Goal: Transaction & Acquisition: Purchase product/service

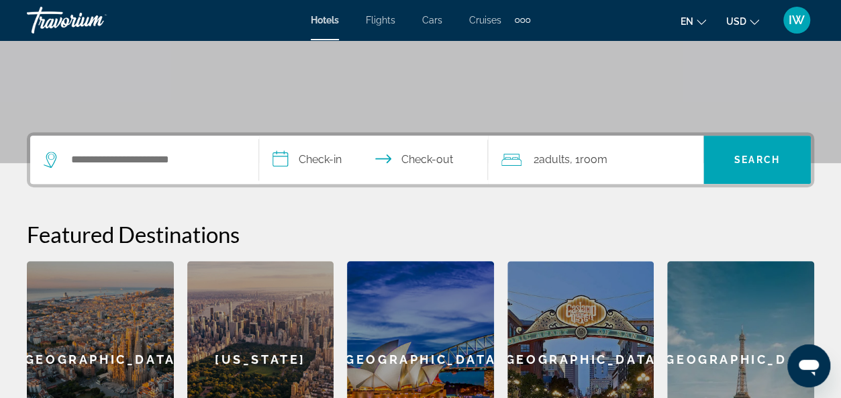
scroll to position [242, 0]
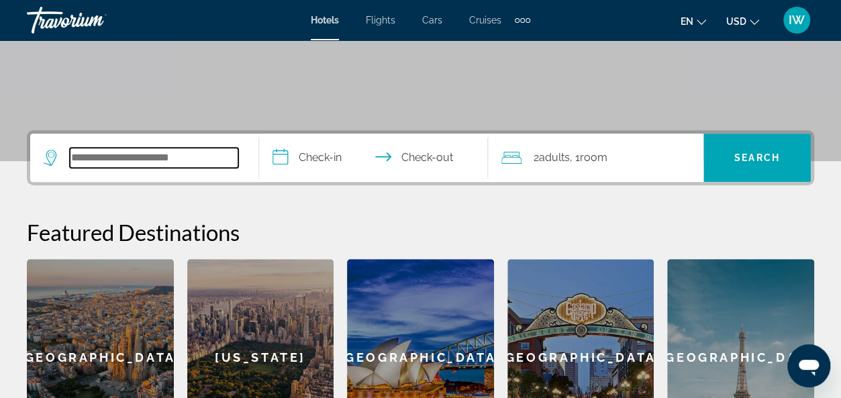
click at [70, 160] on input "Search widget" at bounding box center [154, 158] width 168 height 20
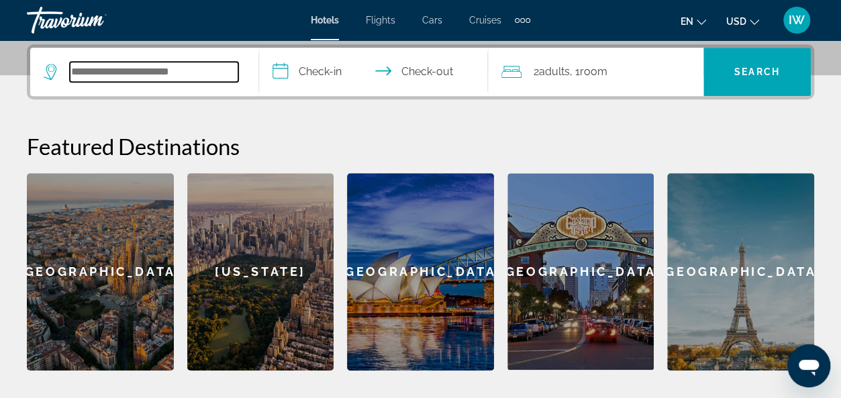
scroll to position [327, 0]
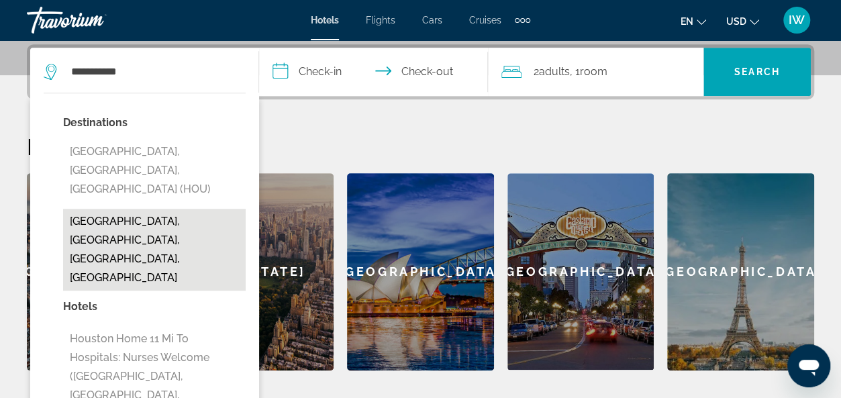
click at [116, 209] on button "[GEOGRAPHIC_DATA], [GEOGRAPHIC_DATA], [GEOGRAPHIC_DATA], [GEOGRAPHIC_DATA]" at bounding box center [154, 250] width 183 height 82
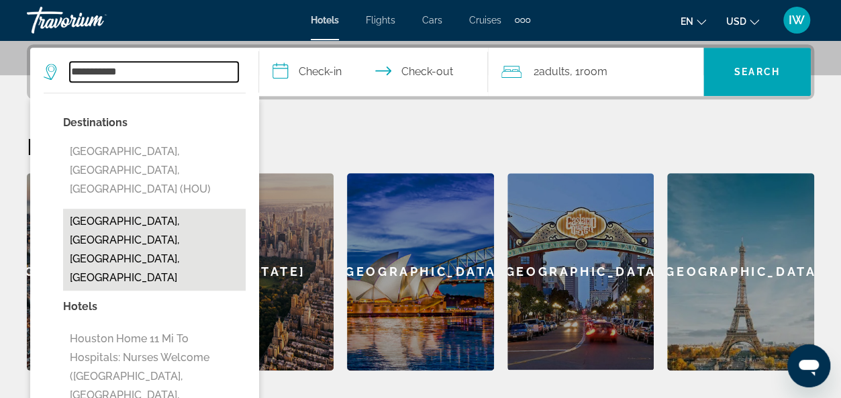
type input "**********"
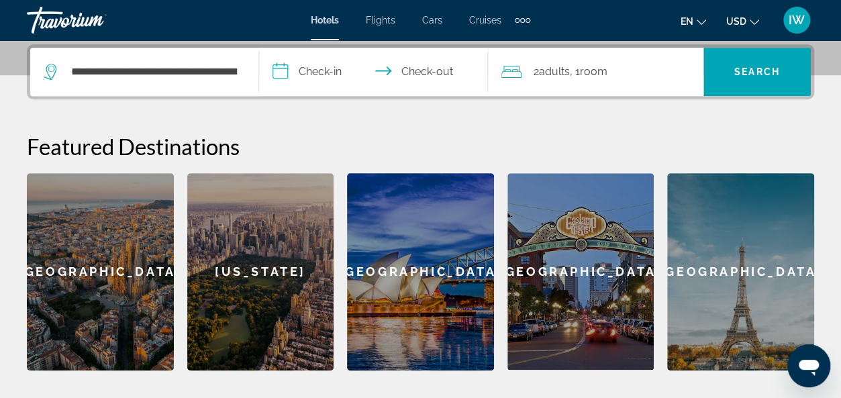
click at [313, 68] on input "**********" at bounding box center [376, 74] width 234 height 52
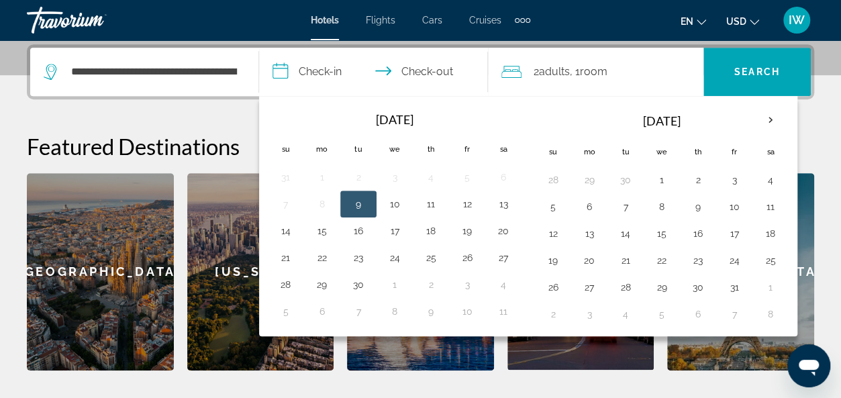
click at [429, 70] on input "**********" at bounding box center [376, 74] width 234 height 52
click at [277, 232] on button "14" at bounding box center [285, 230] width 21 height 19
click at [352, 205] on button "9" at bounding box center [358, 204] width 21 height 19
type input "**********"
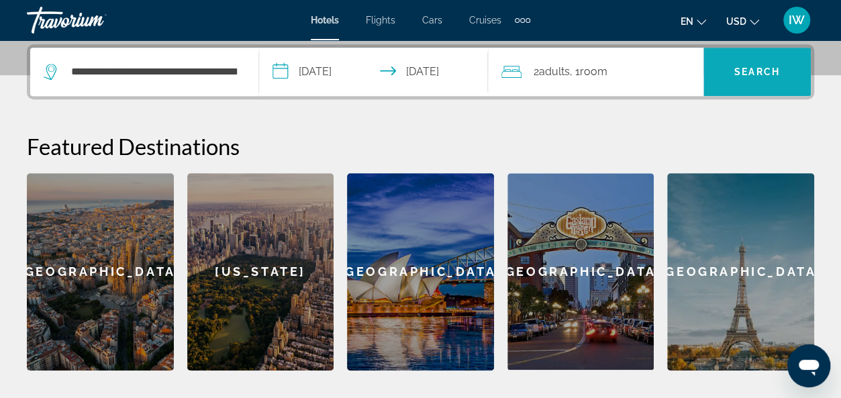
click at [746, 66] on span "Search" at bounding box center [757, 71] width 46 height 11
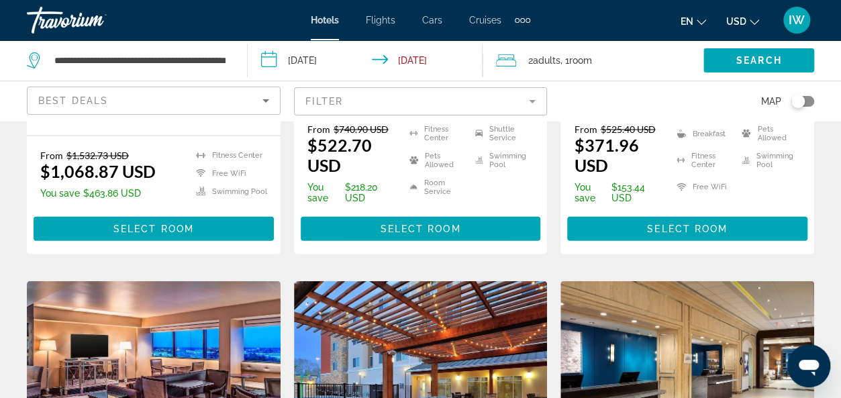
scroll to position [1476, 0]
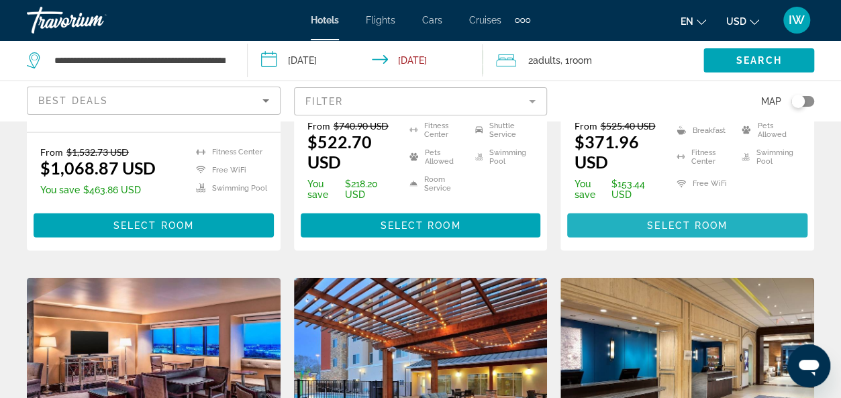
click at [693, 242] on span "Main content" at bounding box center [687, 225] width 240 height 32
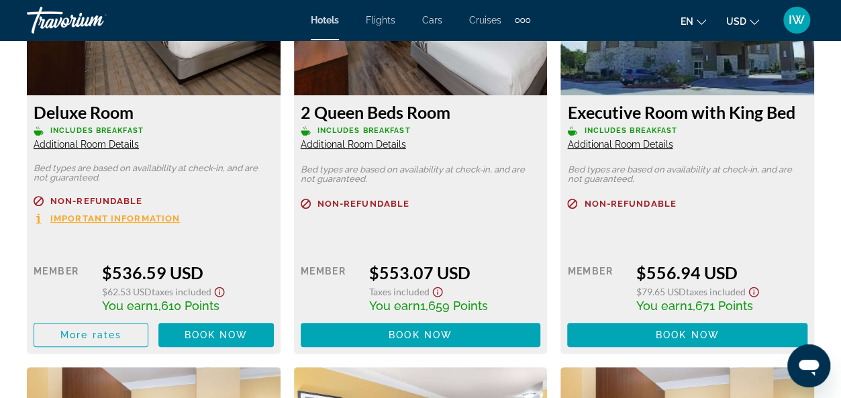
scroll to position [2675, 0]
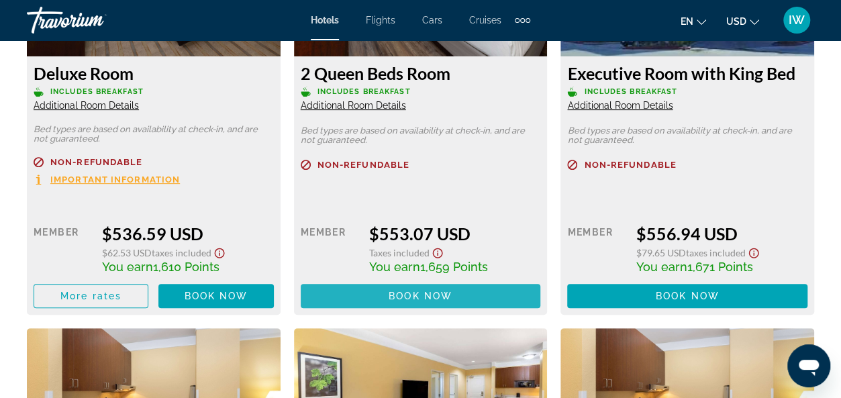
click at [425, 291] on span "Book now" at bounding box center [421, 296] width 64 height 11
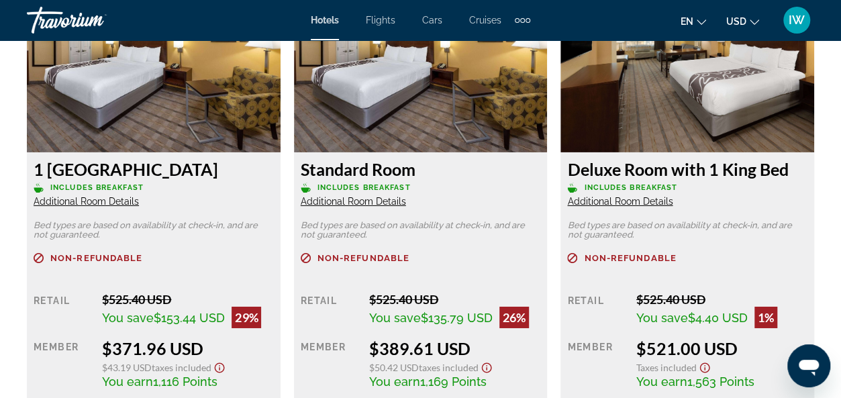
scroll to position [2094, 0]
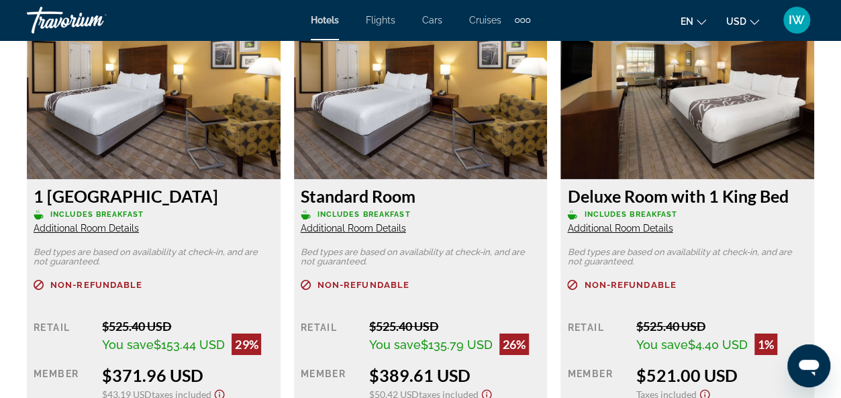
click at [608, 226] on span "Additional Room Details" at bounding box center [619, 228] width 105 height 11
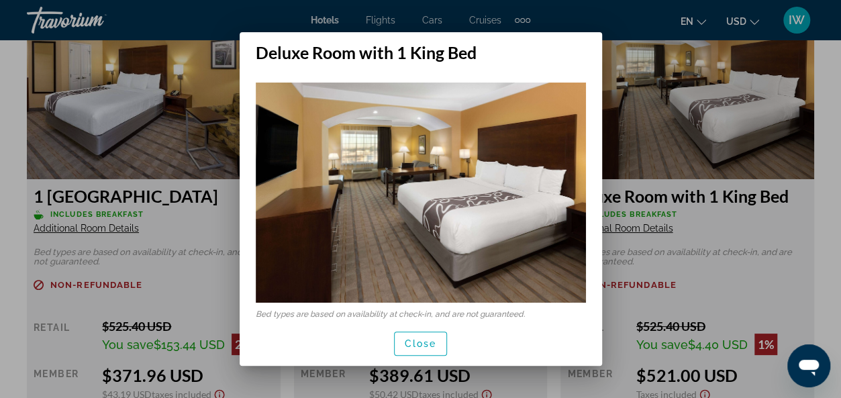
scroll to position [0, 0]
click at [435, 340] on span "Close" at bounding box center [421, 343] width 32 height 11
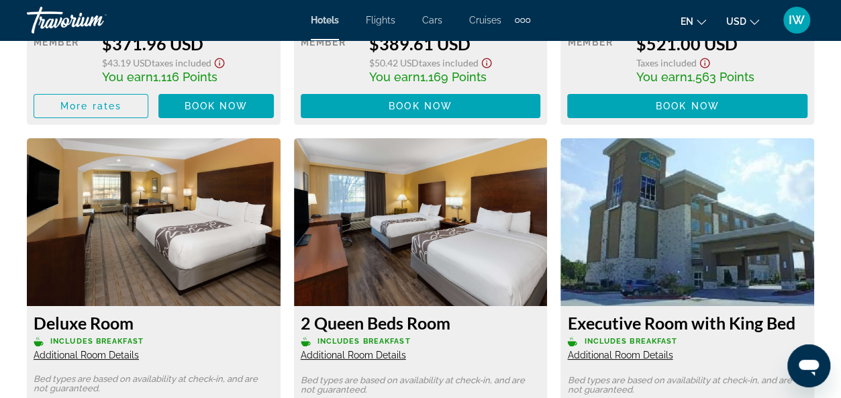
scroll to position [2433, 0]
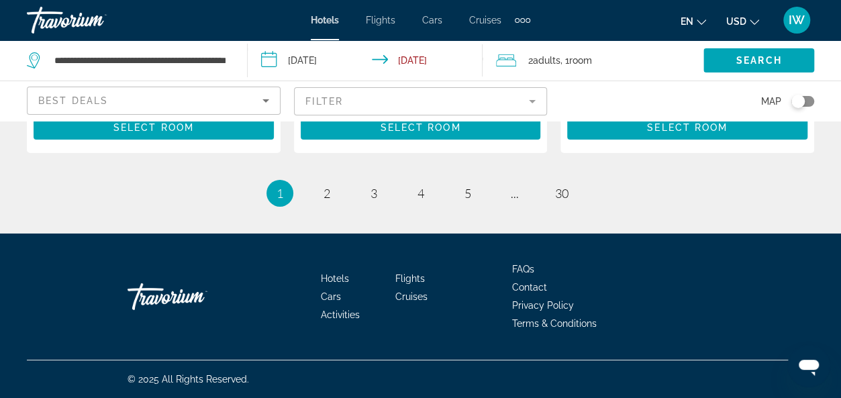
scroll to position [2154, 0]
click at [327, 187] on span "2" at bounding box center [326, 193] width 7 height 15
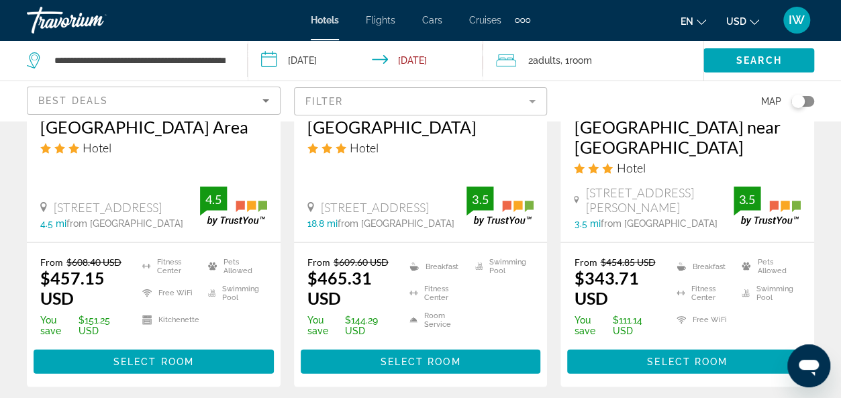
scroll to position [1476, 0]
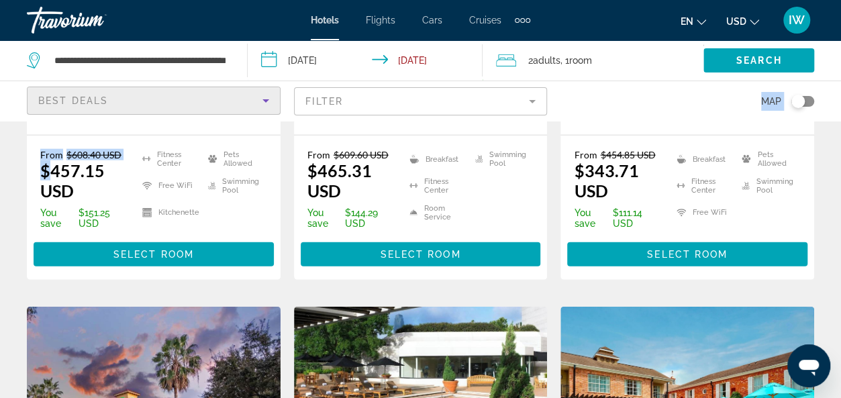
drag, startPoint x: 168, startPoint y: 101, endPoint x: 97, endPoint y: 183, distance: 109.0
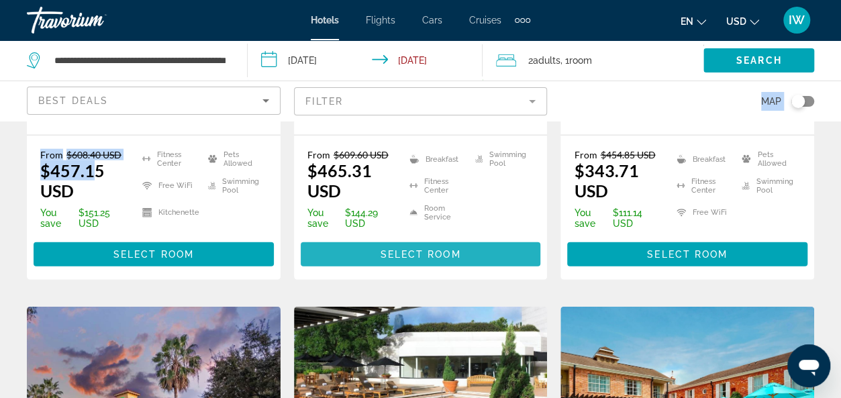
click at [433, 260] on span "Main content" at bounding box center [421, 254] width 240 height 32
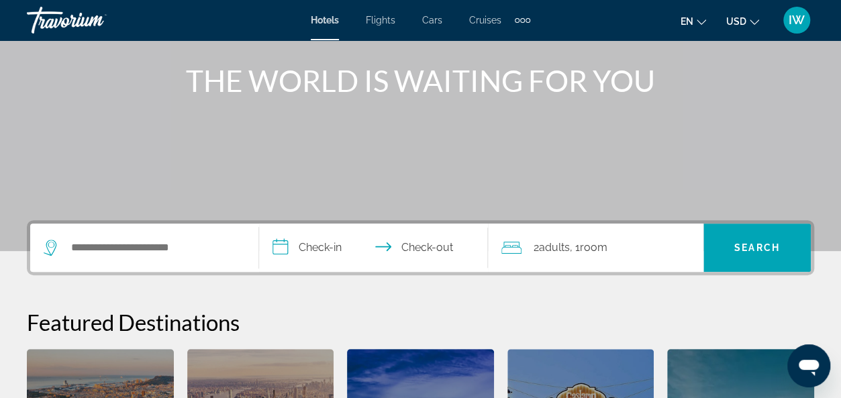
scroll to position [295, 0]
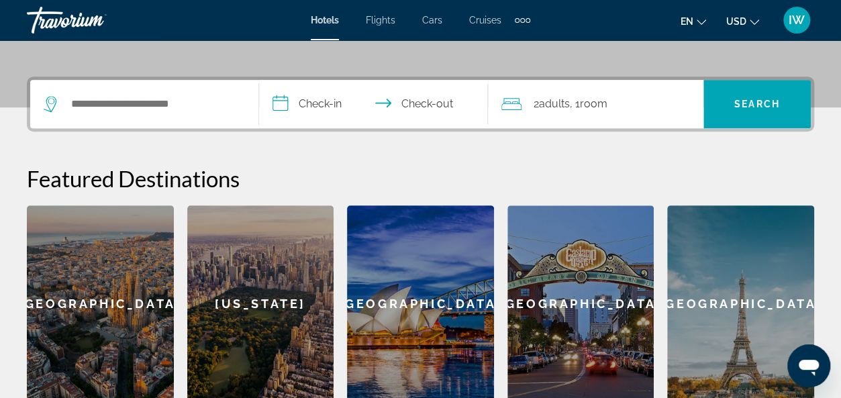
click at [140, 123] on div "Search widget" at bounding box center [144, 104] width 201 height 48
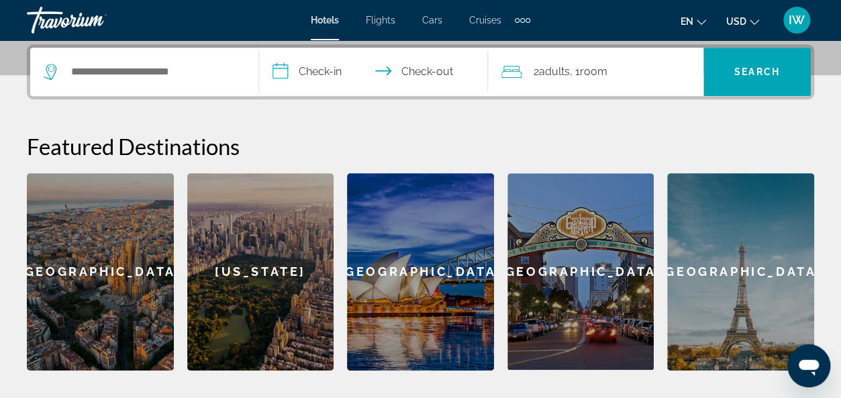
scroll to position [327, 0]
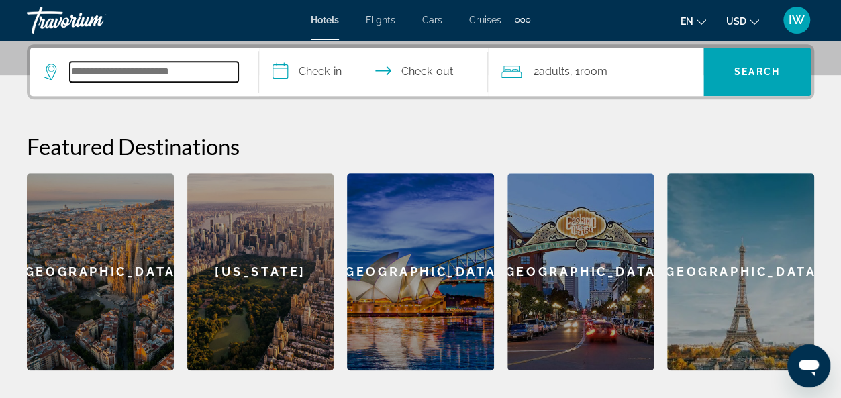
click at [153, 75] on input "Search widget" at bounding box center [154, 72] width 168 height 20
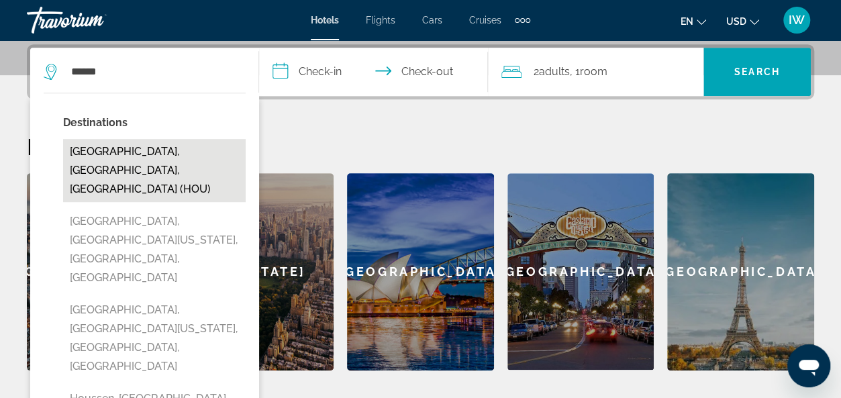
click at [145, 150] on button "[GEOGRAPHIC_DATA], [GEOGRAPHIC_DATA], [GEOGRAPHIC_DATA] (HOU)" at bounding box center [154, 170] width 183 height 63
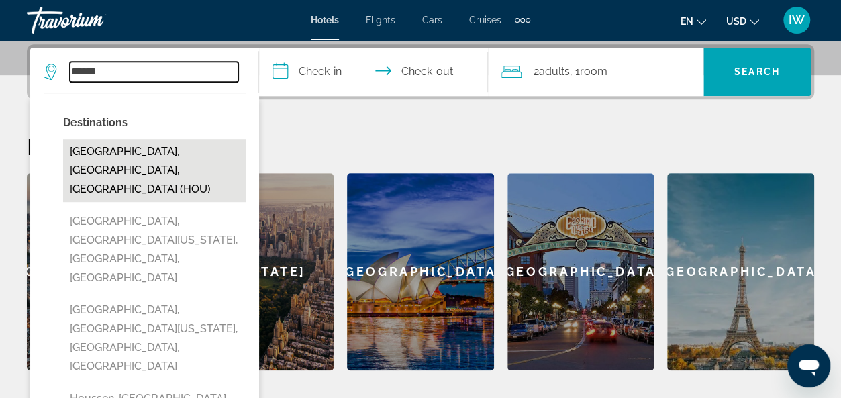
type input "**********"
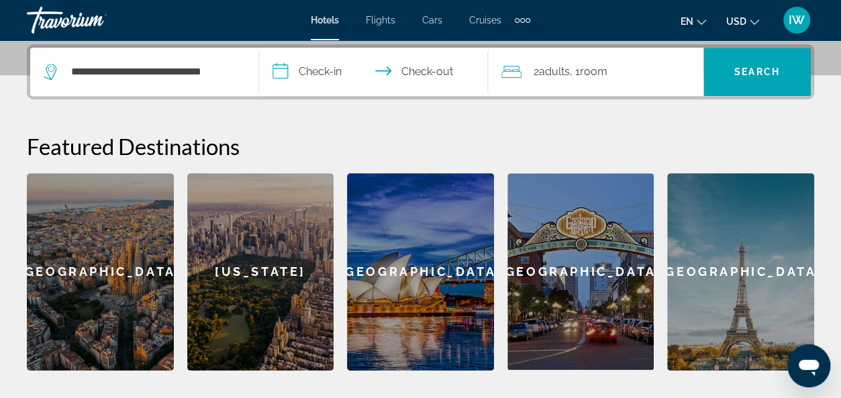
click at [330, 70] on input "**********" at bounding box center [376, 74] width 234 height 52
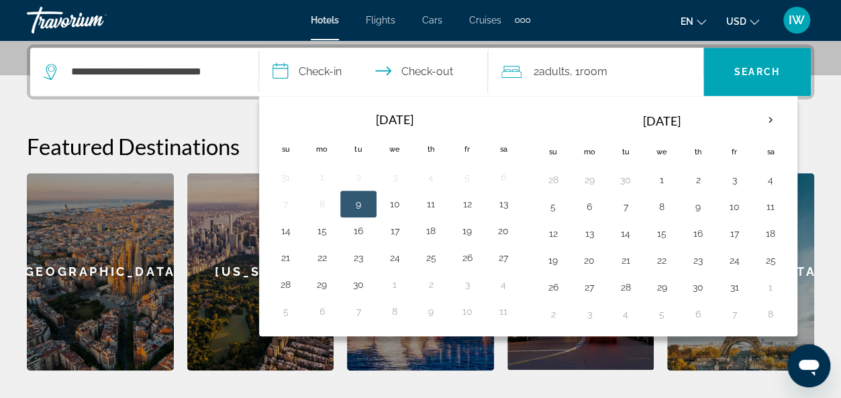
click at [333, 71] on input "**********" at bounding box center [376, 74] width 234 height 52
click at [287, 227] on button "14" at bounding box center [285, 230] width 21 height 19
click at [438, 68] on input "**********" at bounding box center [376, 74] width 234 height 52
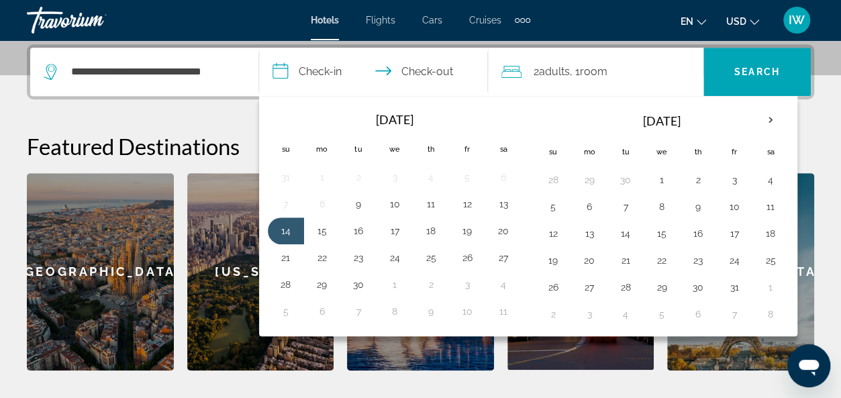
click at [353, 146] on th "Tu" at bounding box center [358, 149] width 36 height 30
click at [357, 195] on button "9" at bounding box center [358, 204] width 21 height 19
type input "**********"
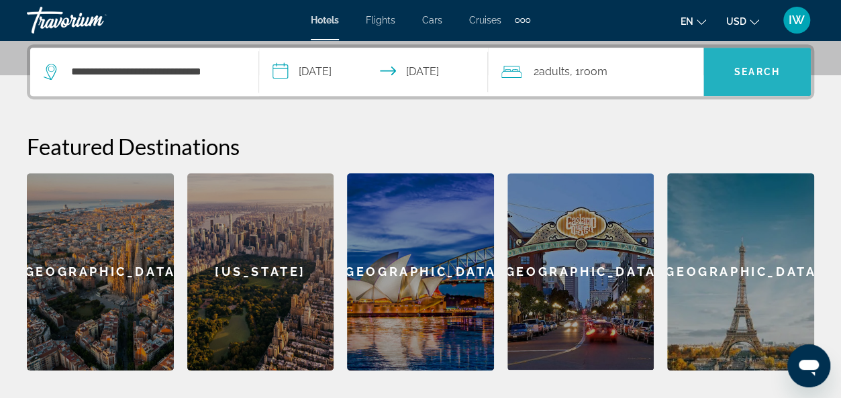
click at [757, 66] on span "Search" at bounding box center [757, 71] width 46 height 11
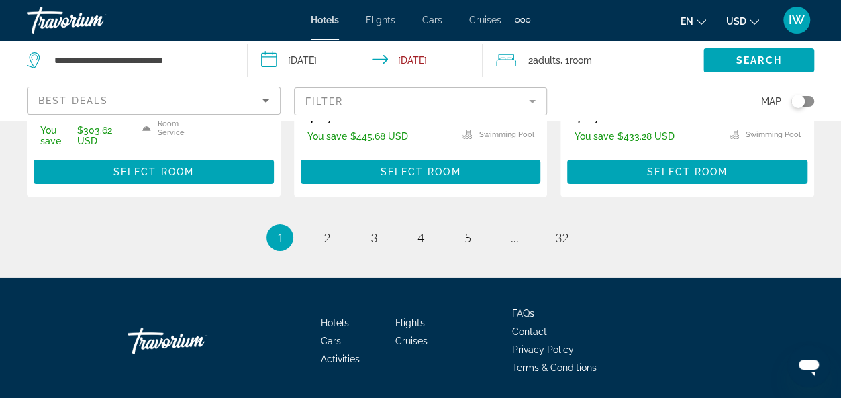
scroll to position [2091, 0]
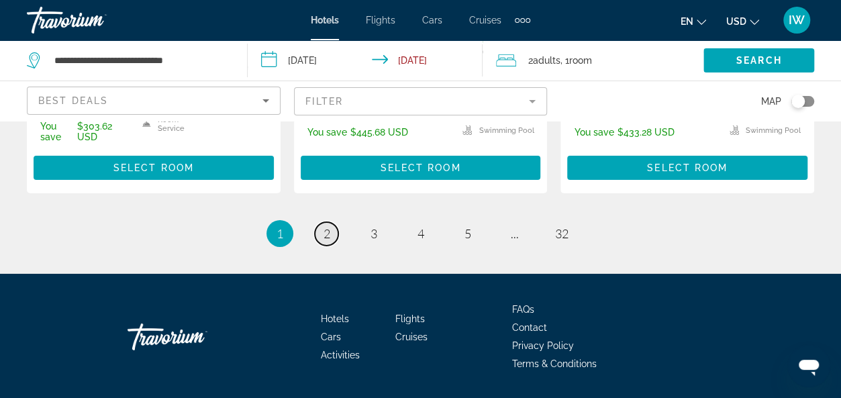
click at [330, 226] on span "2" at bounding box center [326, 233] width 7 height 15
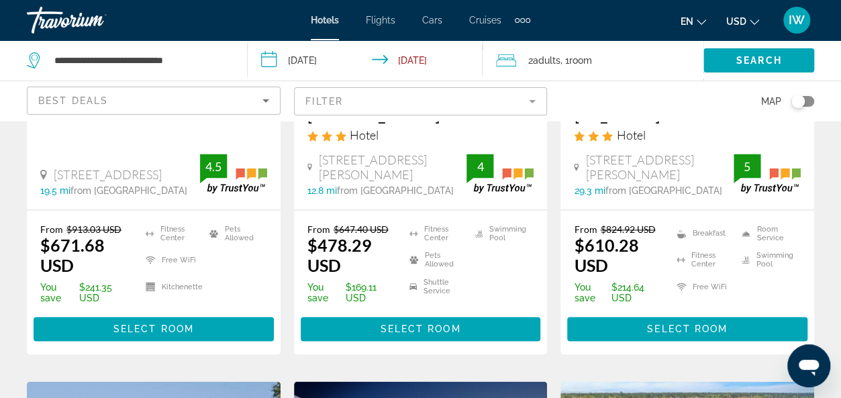
scroll to position [859, 0]
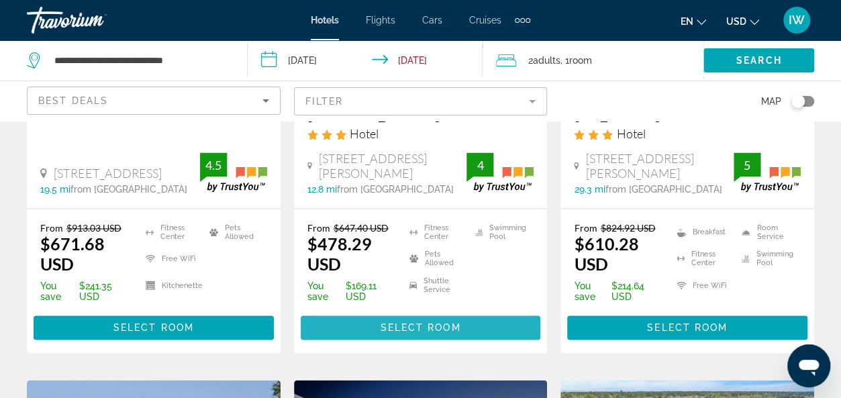
click at [432, 328] on span "Select Room" at bounding box center [420, 327] width 81 height 11
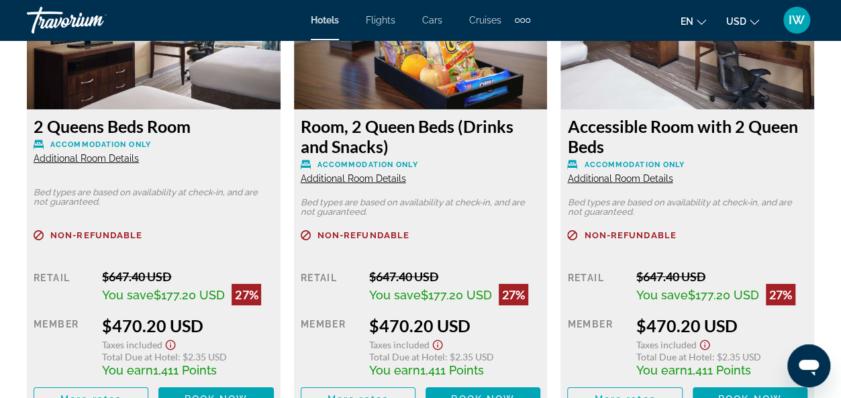
scroll to position [2201, 0]
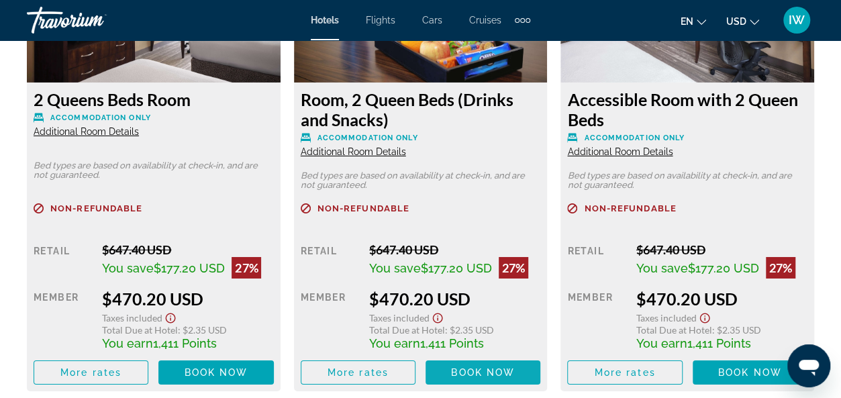
click at [467, 367] on span "Book now" at bounding box center [483, 372] width 64 height 11
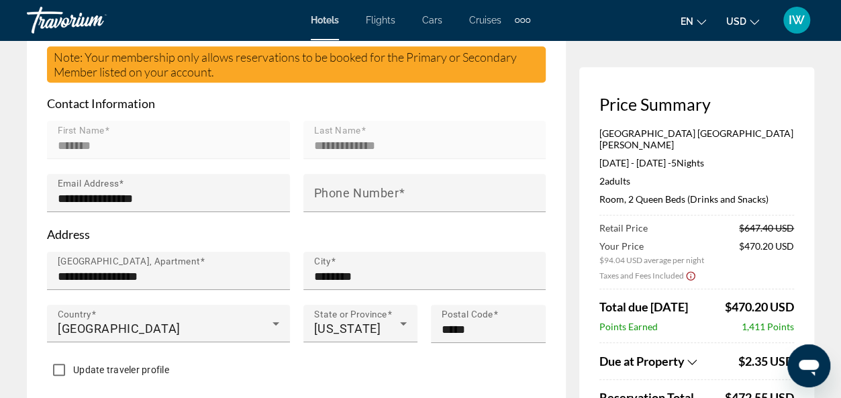
scroll to position [537, 0]
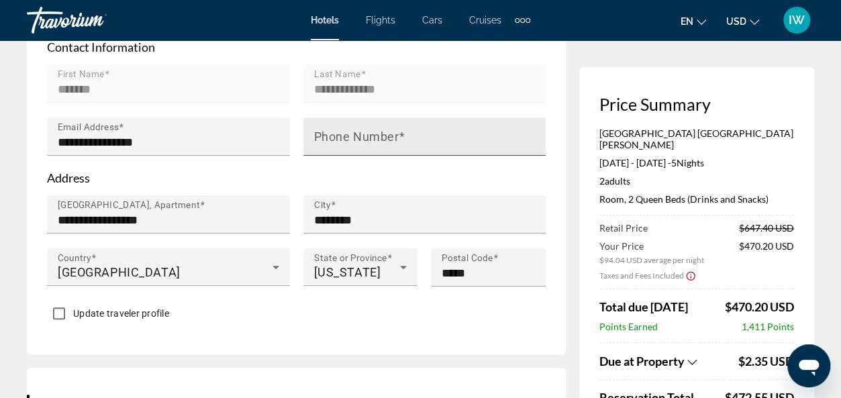
click at [326, 130] on mat-label "Phone Number" at bounding box center [356, 137] width 85 height 14
click at [326, 134] on input "Phone Number" at bounding box center [429, 142] width 230 height 16
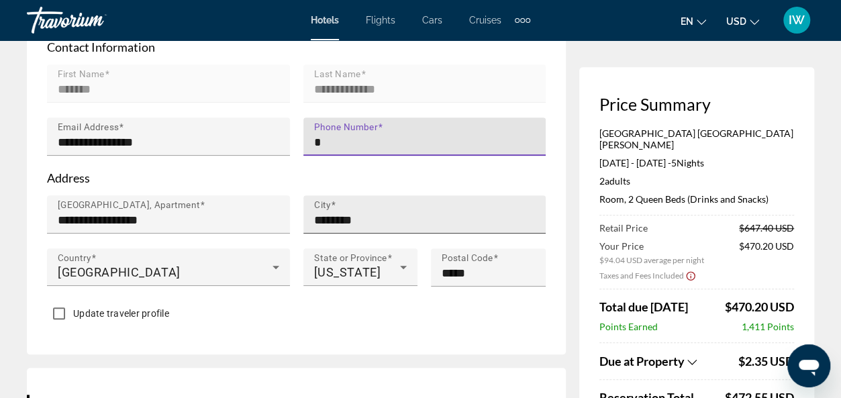
type input "**********"
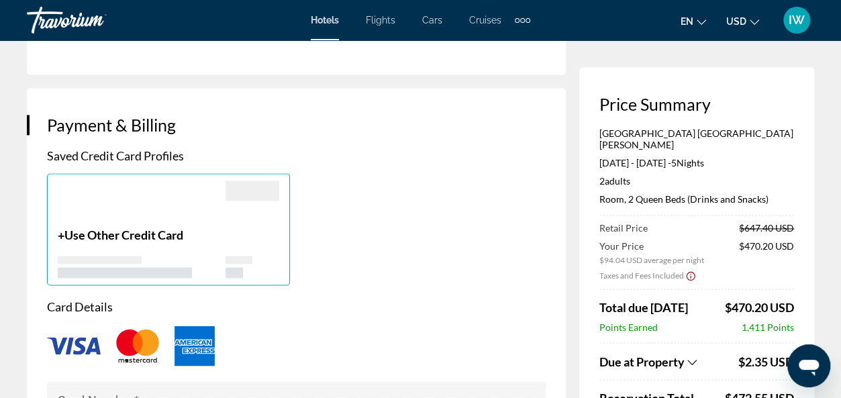
scroll to position [975, 0]
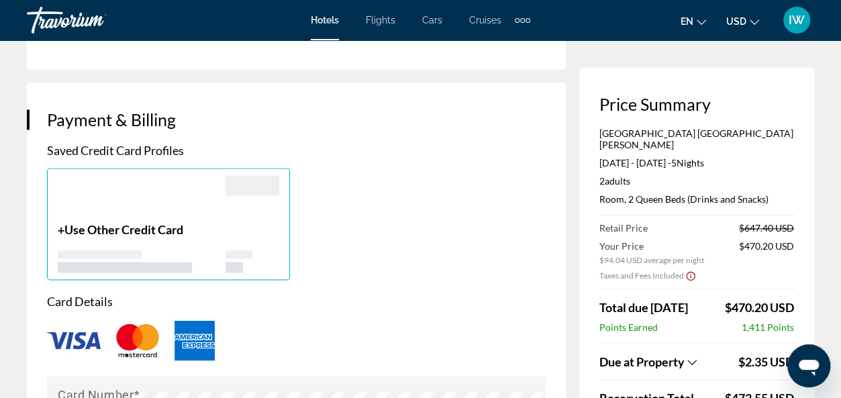
click at [99, 183] on div "Main content" at bounding box center [142, 198] width 168 height 47
click at [477, 318] on div "Main content" at bounding box center [296, 340] width 499 height 44
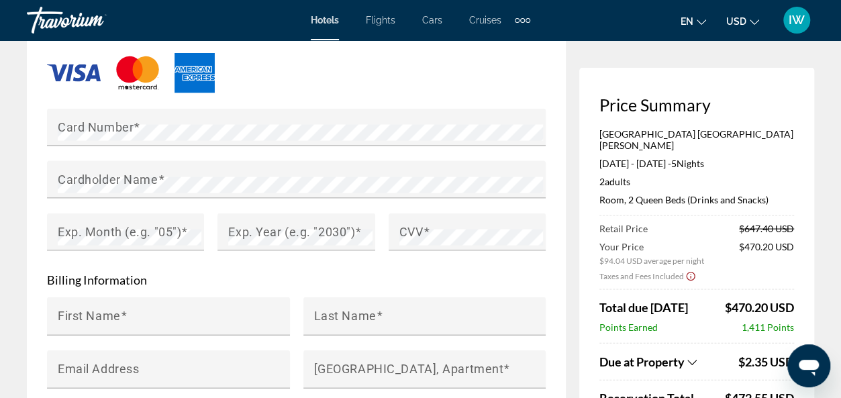
scroll to position [1217, 0]
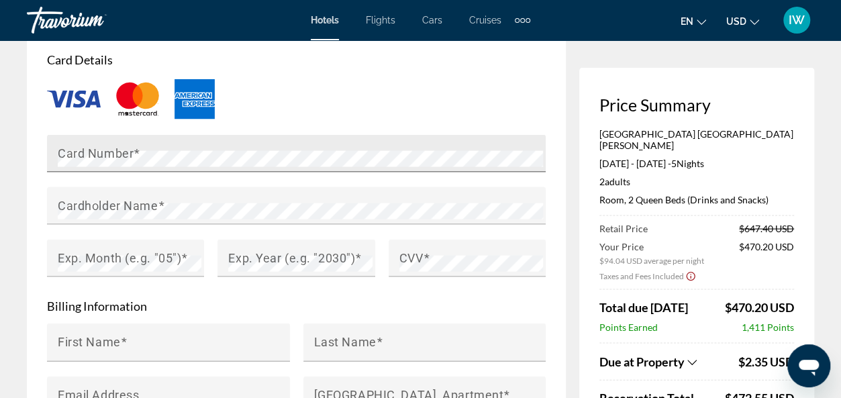
click at [181, 134] on div "Card Number" at bounding box center [300, 153] width 485 height 38
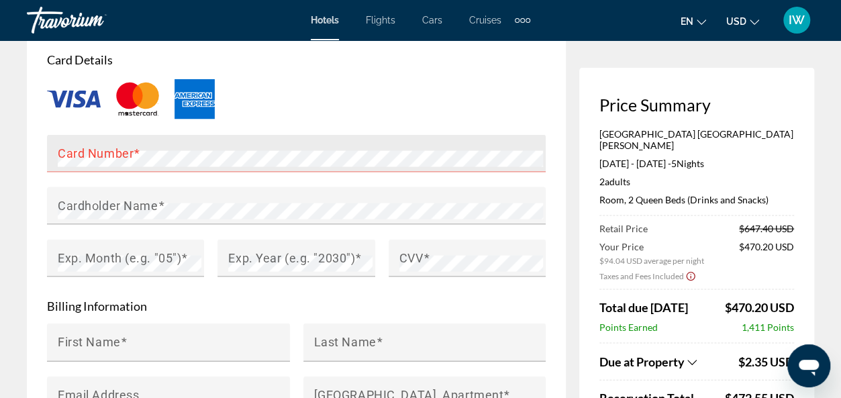
click at [181, 134] on div "Card Number" at bounding box center [300, 153] width 485 height 38
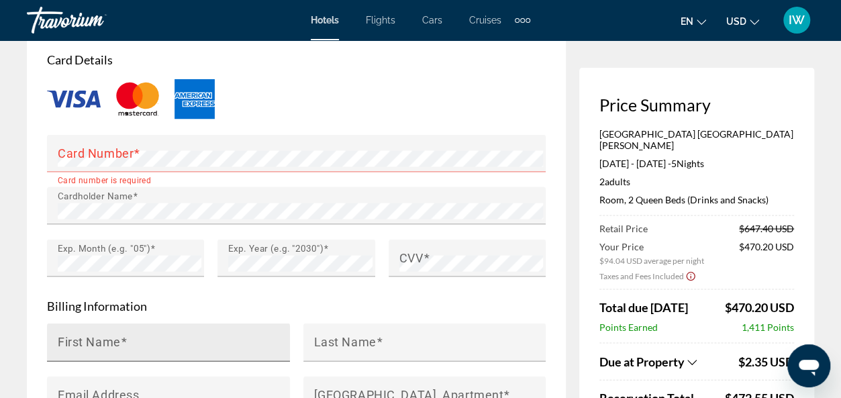
click at [212, 323] on div "First Name" at bounding box center [173, 342] width 230 height 38
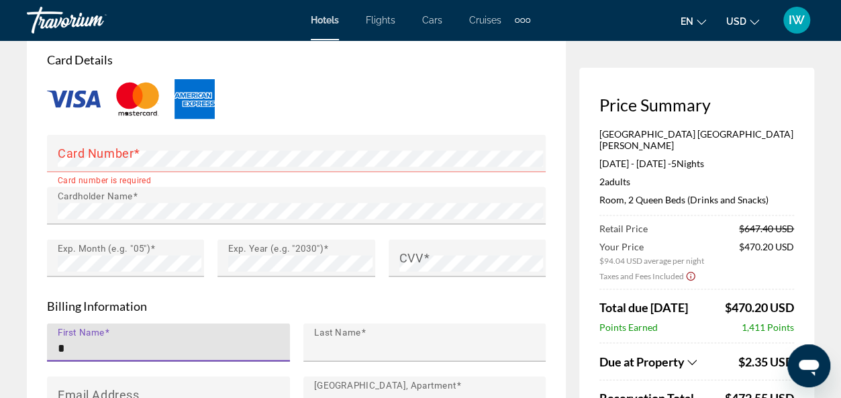
type input "*******"
type input "**********"
type input "********"
type input "**"
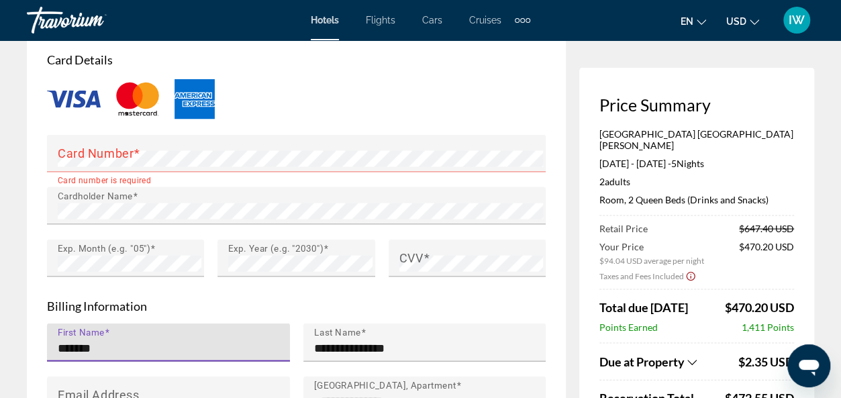
type input "*****"
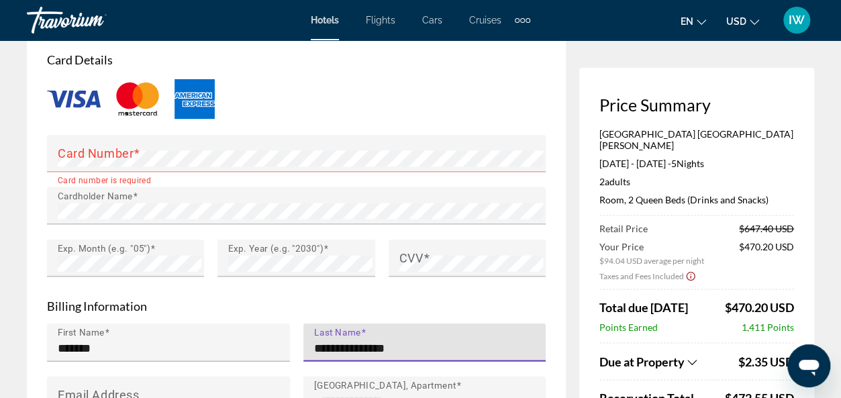
click at [320, 340] on input "**********" at bounding box center [429, 348] width 230 height 16
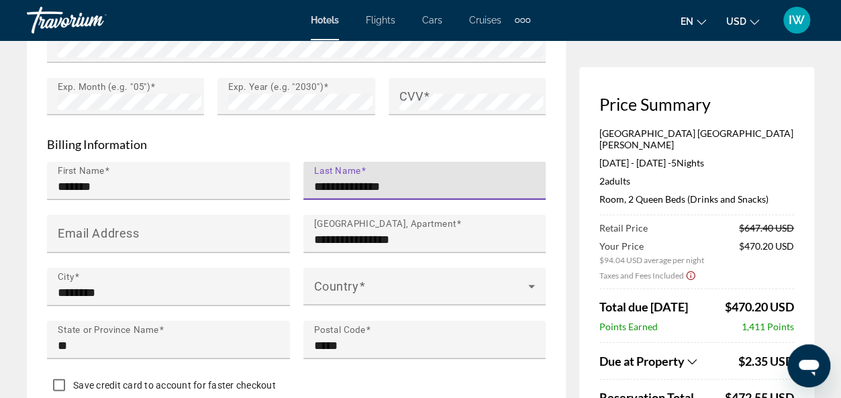
scroll to position [1405, 0]
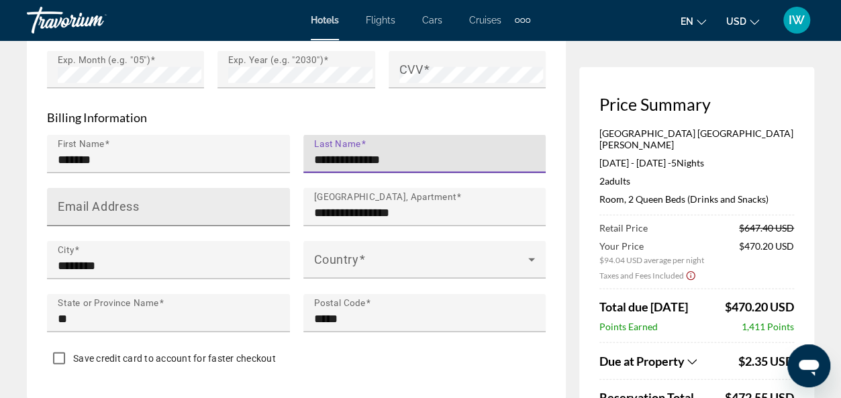
type input "**********"
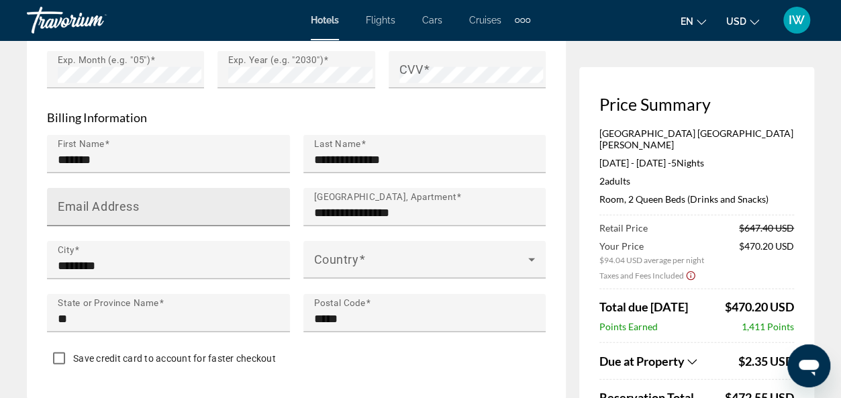
click at [74, 188] on div "Email Address" at bounding box center [173, 207] width 230 height 38
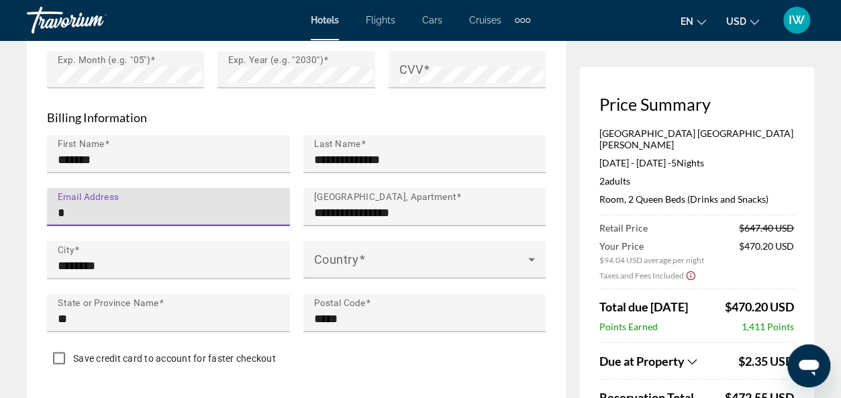
type input "**********"
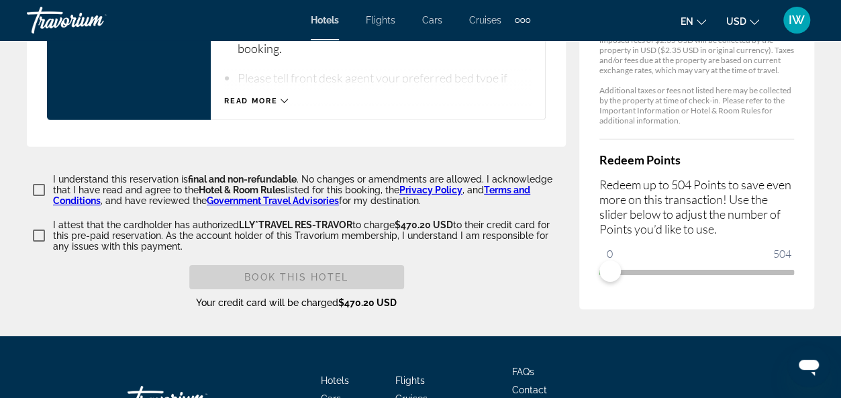
scroll to position [2031, 0]
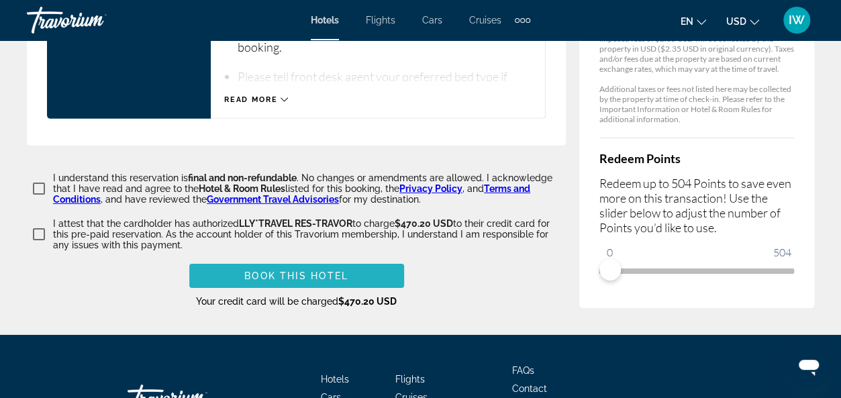
click at [334, 270] on span "Book this hotel" at bounding box center [296, 275] width 104 height 11
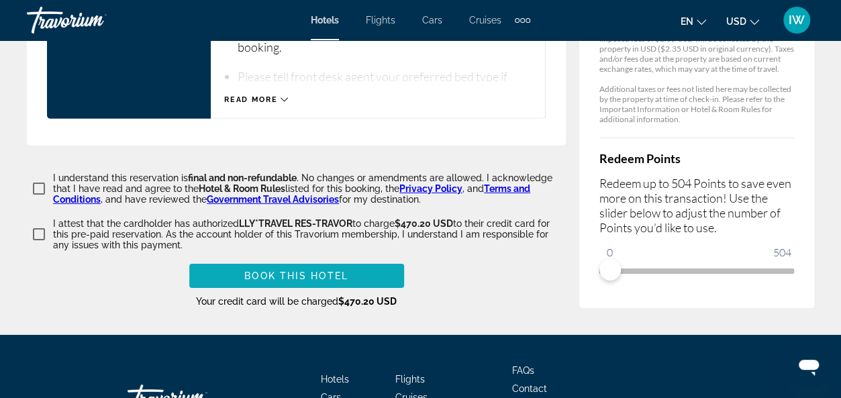
scroll to position [1149, 0]
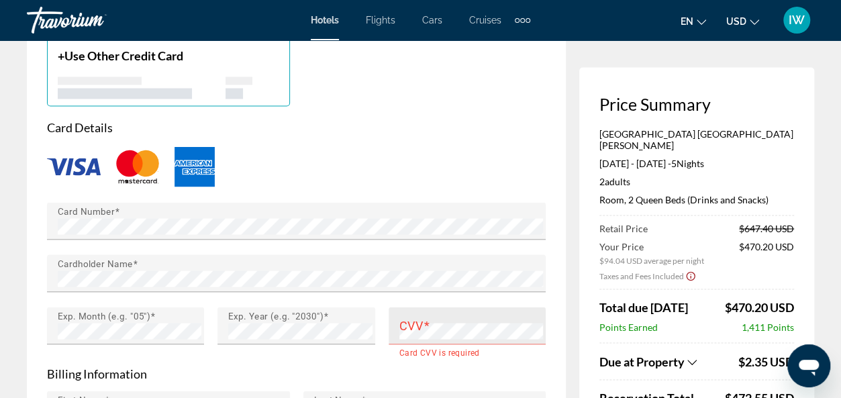
click at [477, 307] on div "CVV" at bounding box center [471, 326] width 144 height 38
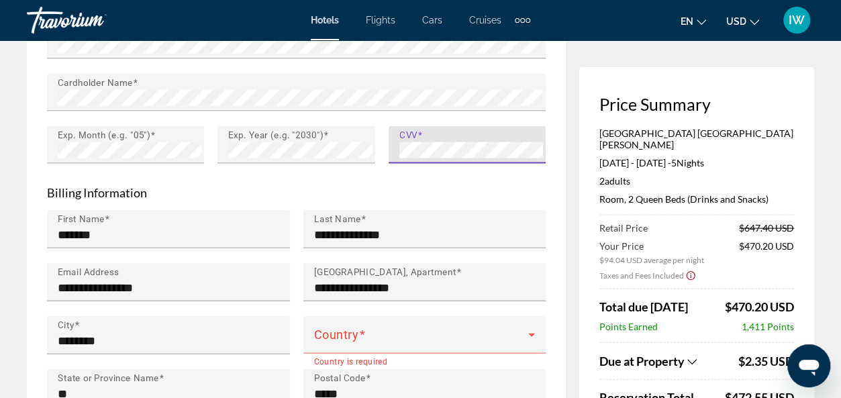
scroll to position [1337, 0]
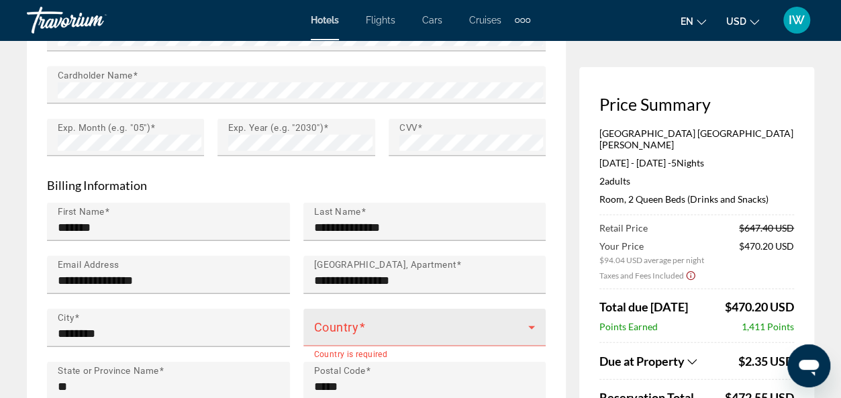
click at [384, 309] on div "Country" at bounding box center [424, 328] width 221 height 38
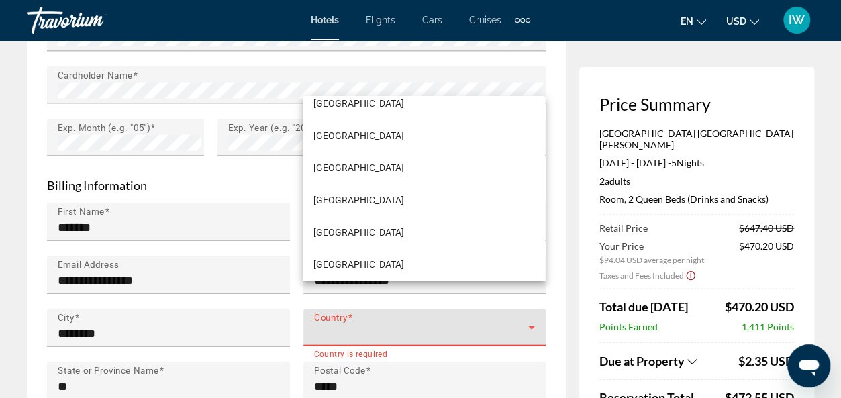
scroll to position [7648, 0]
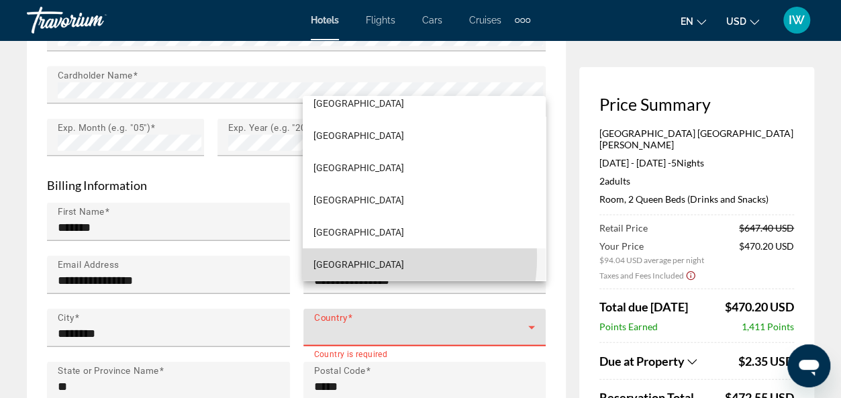
click at [357, 257] on span "[GEOGRAPHIC_DATA]" at bounding box center [358, 264] width 91 height 16
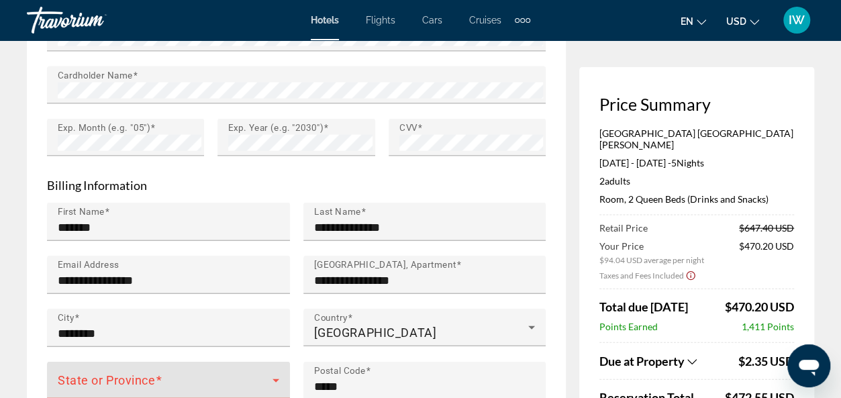
click at [275, 372] on icon "Main content" at bounding box center [276, 380] width 16 height 16
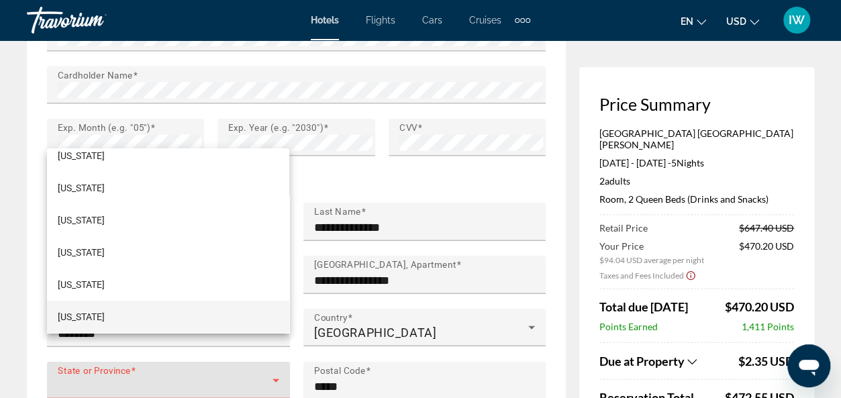
scroll to position [497, 0]
click at [275, 348] on div at bounding box center [420, 199] width 841 height 398
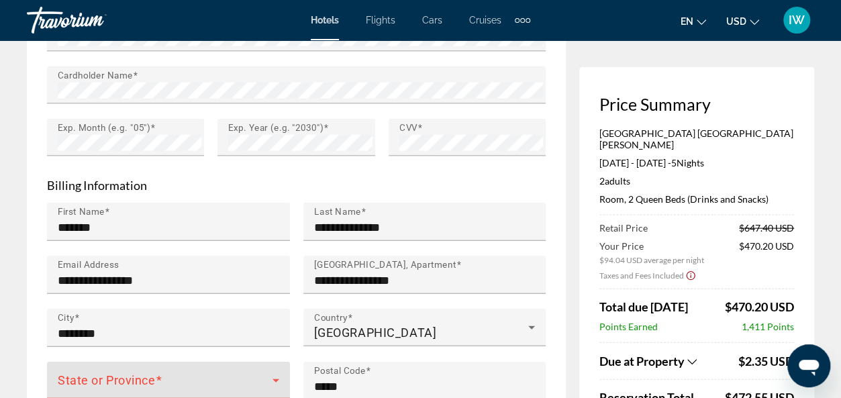
click at [276, 379] on icon "Main content" at bounding box center [275, 380] width 7 height 3
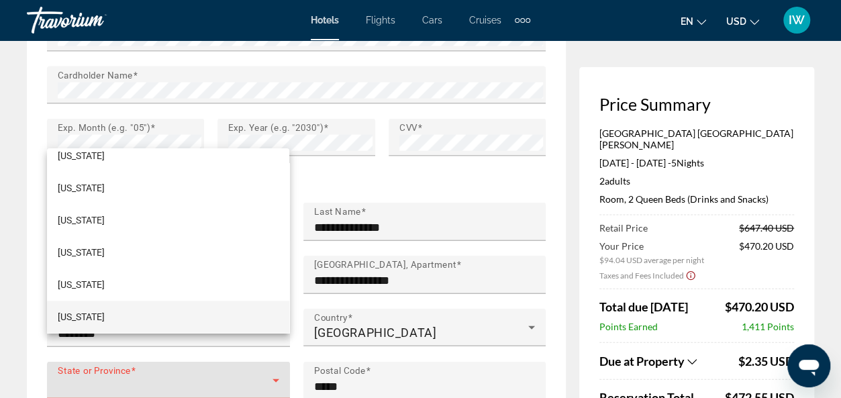
click at [82, 318] on span "[US_STATE]" at bounding box center [81, 317] width 47 height 16
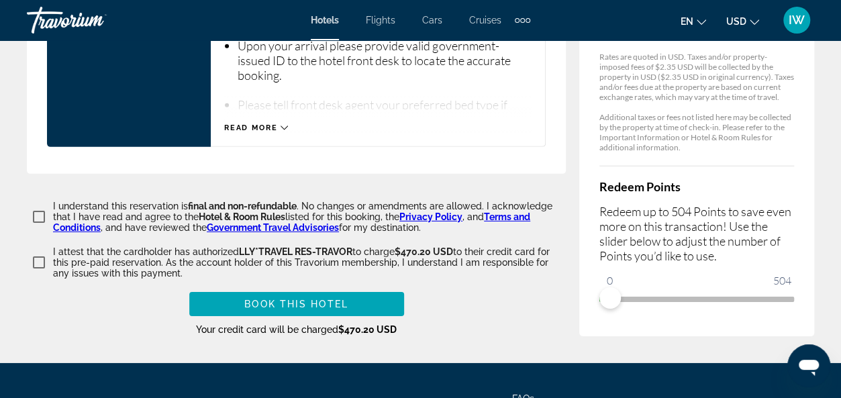
scroll to position [2008, 0]
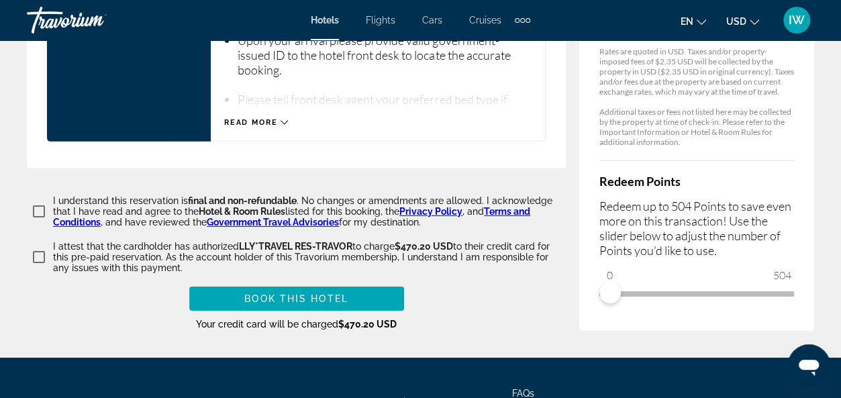
drag, startPoint x: 603, startPoint y: 273, endPoint x: 761, endPoint y: 238, distance: 161.5
click at [762, 239] on div "Redeem Points Redeem up to 504 Points to save even more on this transaction! Us…" at bounding box center [696, 232] width 195 height 144
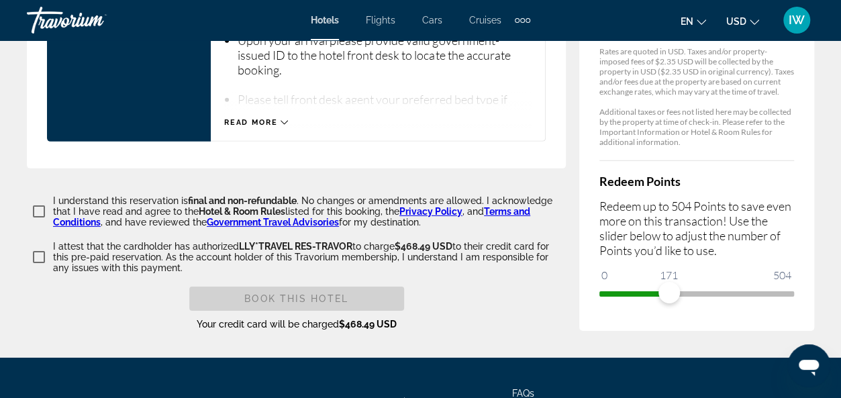
click at [785, 291] on span "ngx-slider" at bounding box center [696, 293] width 195 height 5
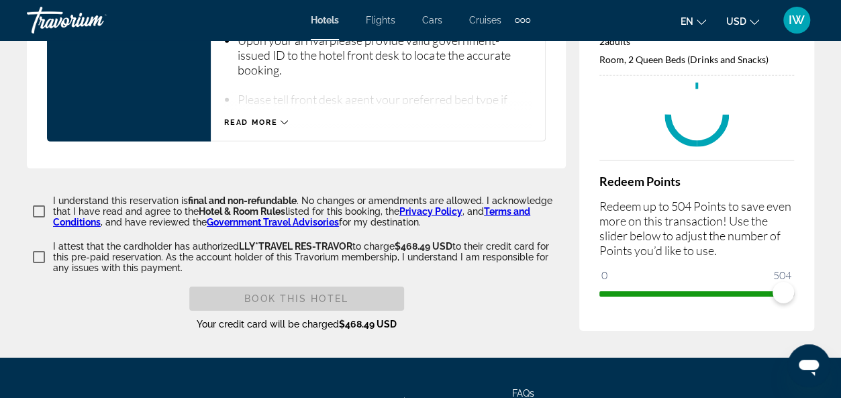
click at [785, 291] on ngx-slider "0 504 504" at bounding box center [696, 292] width 195 height 3
click at [785, 282] on span "ngx-slider" at bounding box center [782, 292] width 21 height 21
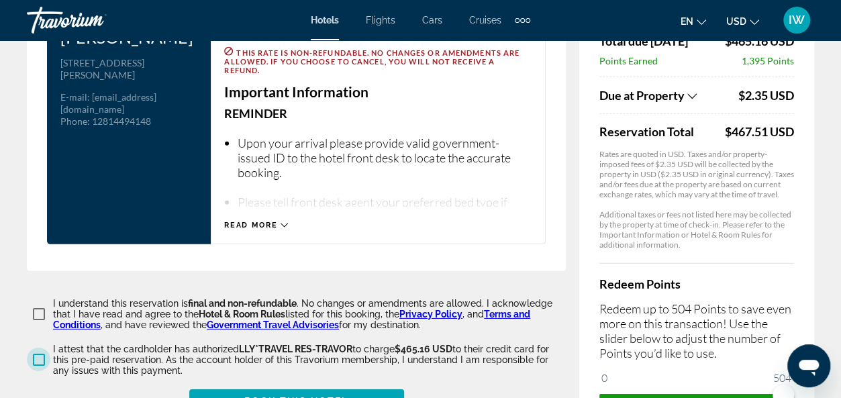
scroll to position [1932, 0]
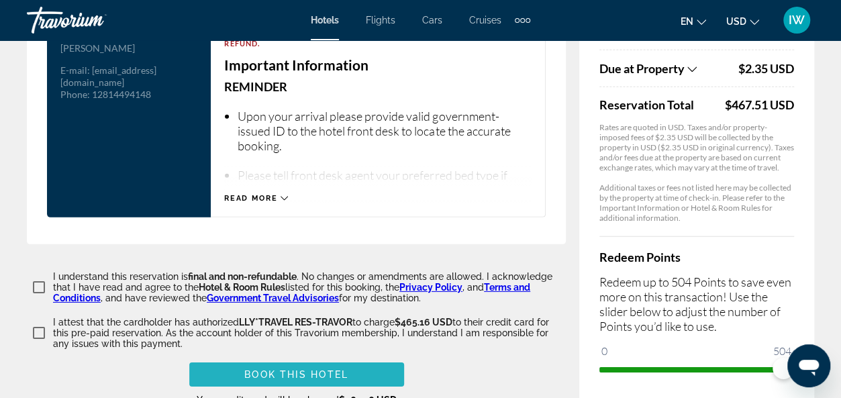
click at [316, 369] on span "Book this hotel" at bounding box center [296, 374] width 104 height 11
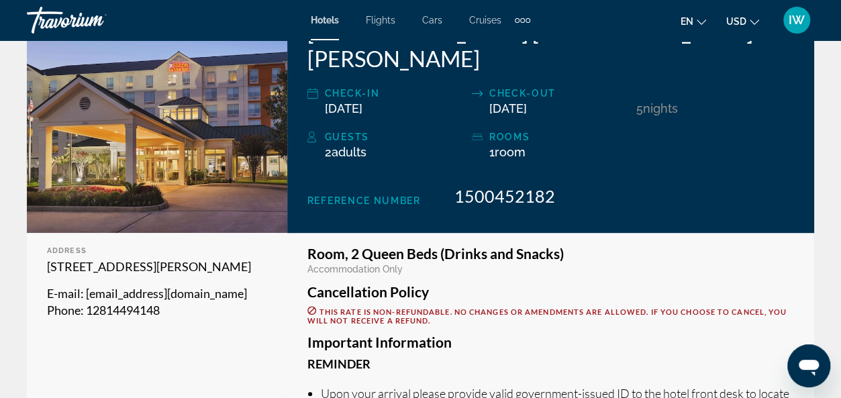
scroll to position [107, 0]
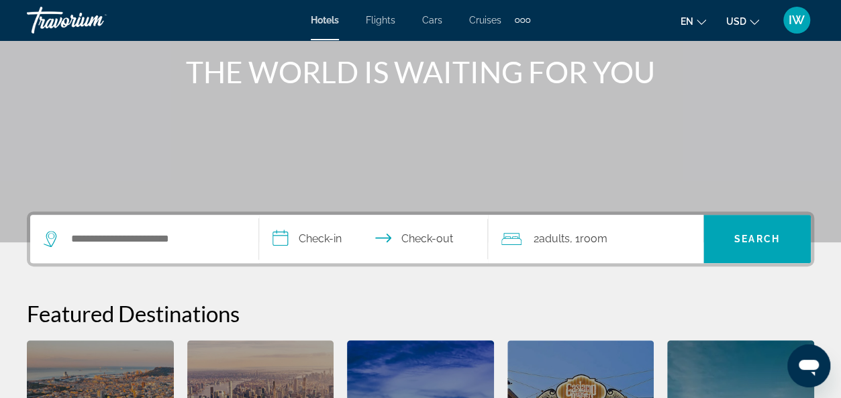
scroll to position [161, 0]
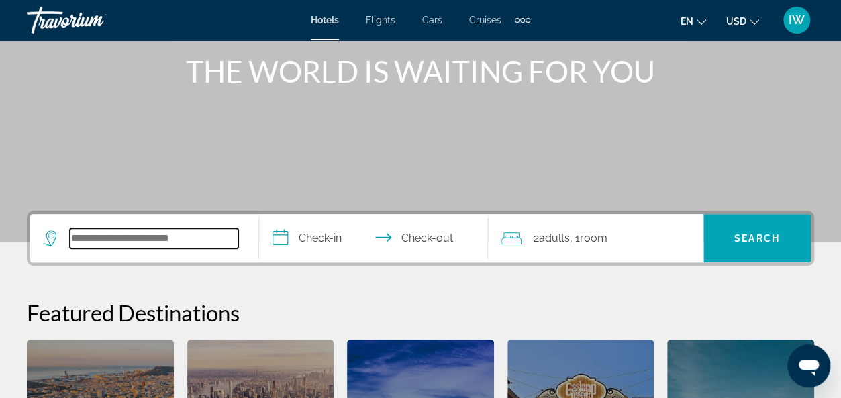
click at [172, 244] on input "Search widget" at bounding box center [154, 238] width 168 height 20
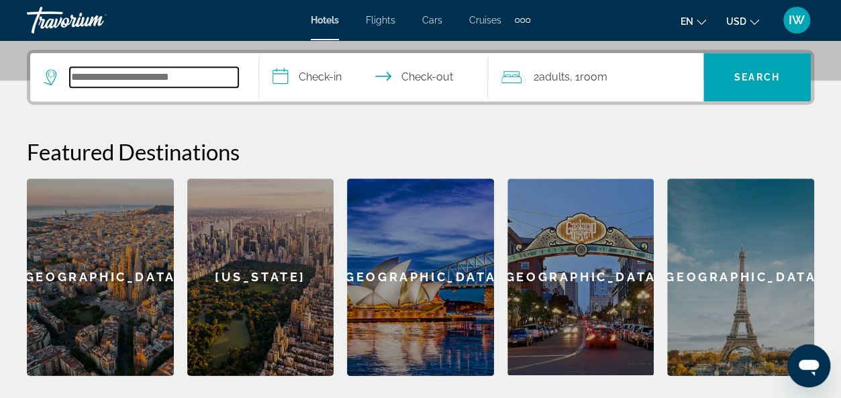
scroll to position [327, 0]
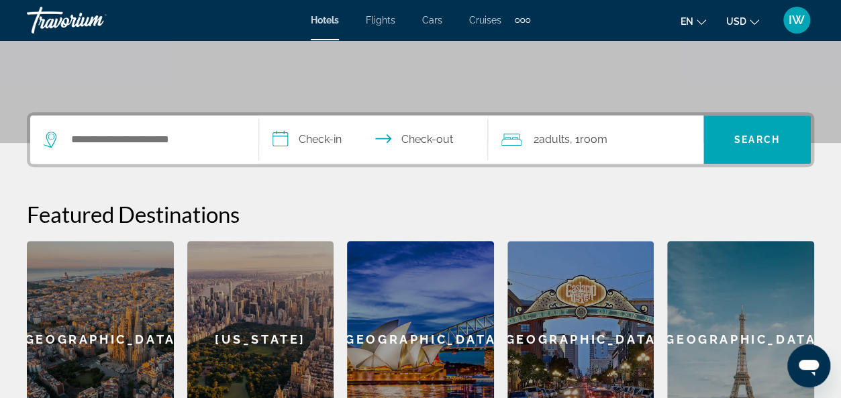
scroll to position [268, 0]
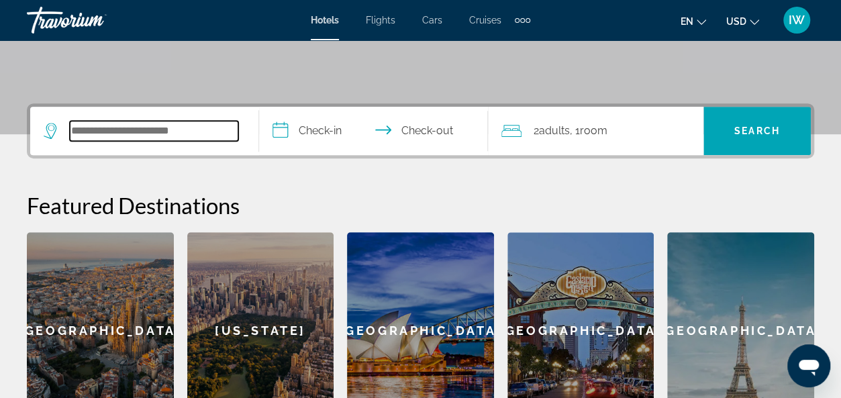
click at [116, 129] on input "Search widget" at bounding box center [154, 131] width 168 height 20
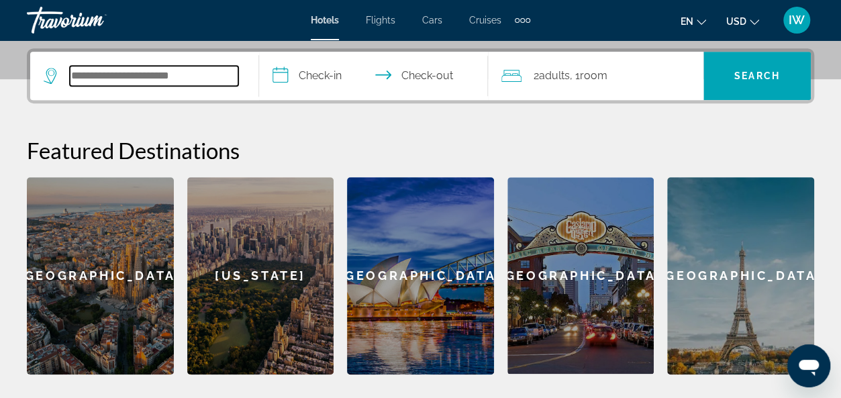
scroll to position [327, 0]
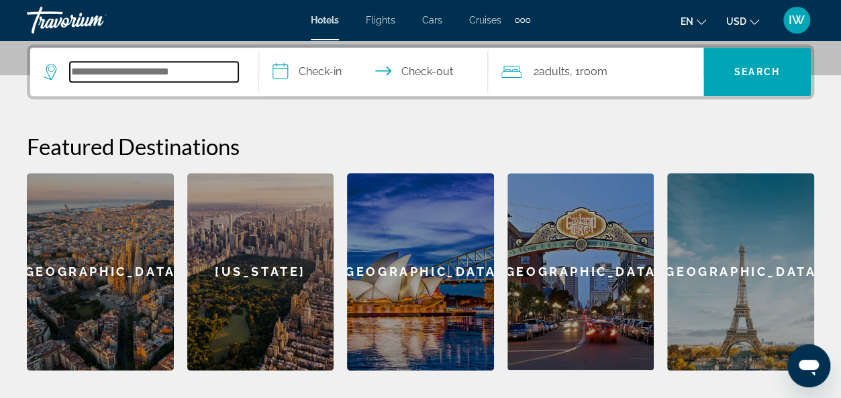
click at [92, 73] on input "Search widget" at bounding box center [154, 72] width 168 height 20
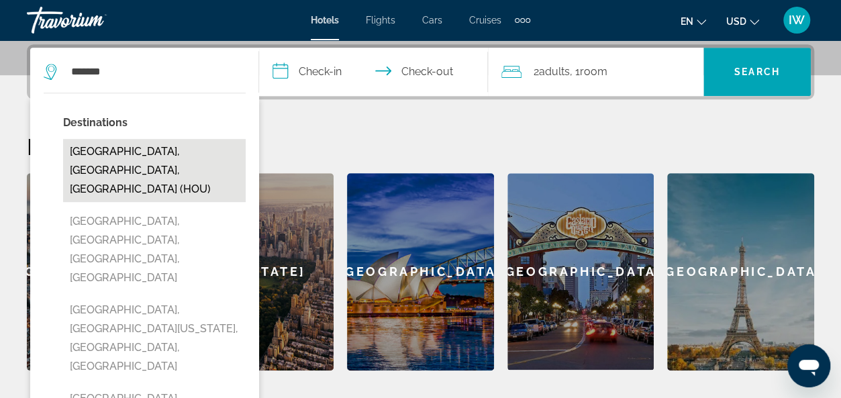
click at [139, 148] on button "[GEOGRAPHIC_DATA], [GEOGRAPHIC_DATA], [GEOGRAPHIC_DATA] (HOU)" at bounding box center [154, 170] width 183 height 63
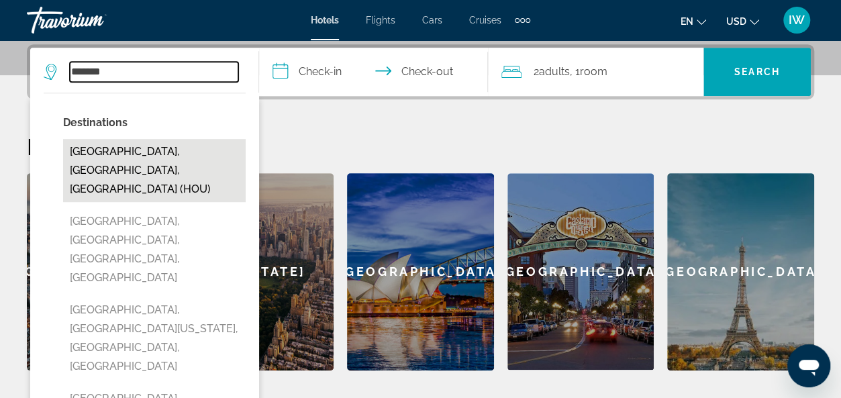
type input "**********"
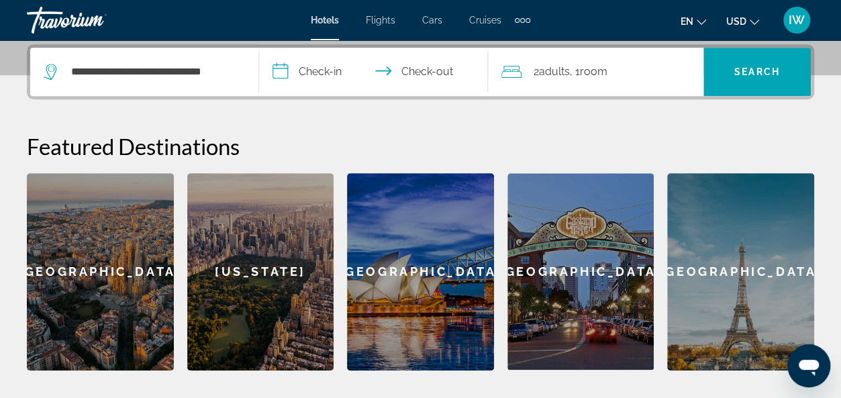
click at [336, 72] on input "**********" at bounding box center [376, 74] width 234 height 52
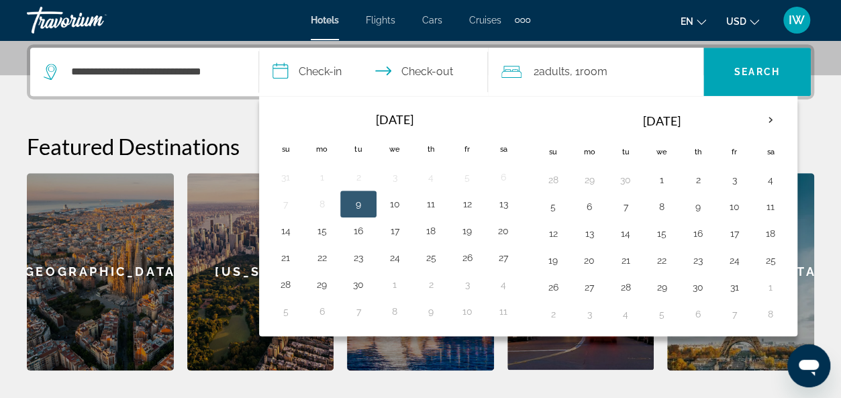
click at [353, 196] on button "9" at bounding box center [358, 204] width 21 height 19
click at [427, 70] on input "**********" at bounding box center [376, 74] width 234 height 52
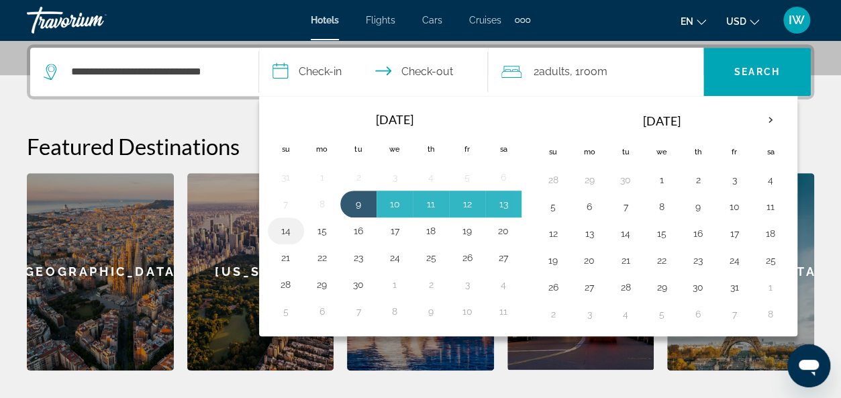
click at [290, 225] on button "14" at bounding box center [285, 230] width 21 height 19
type input "**********"
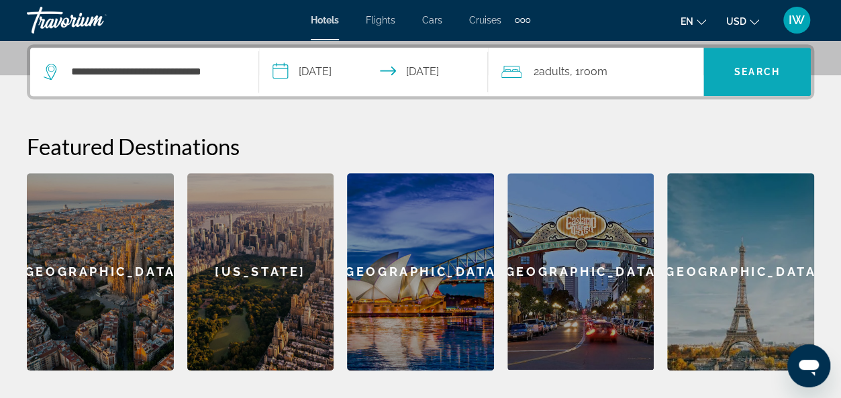
click at [758, 68] on span "Search" at bounding box center [757, 71] width 46 height 11
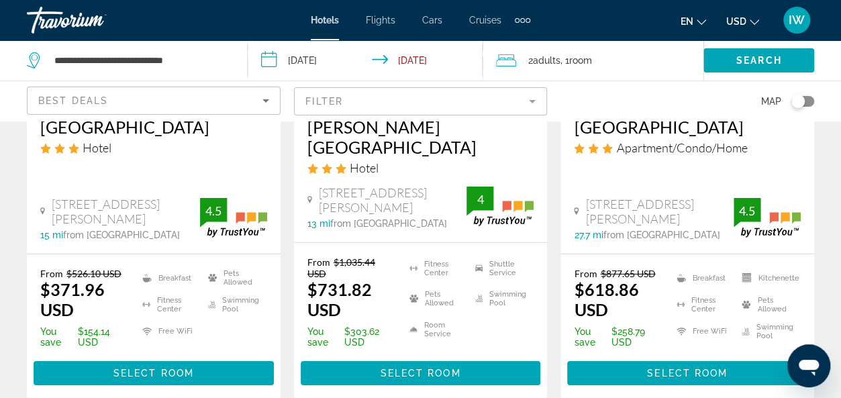
scroll to position [1906, 0]
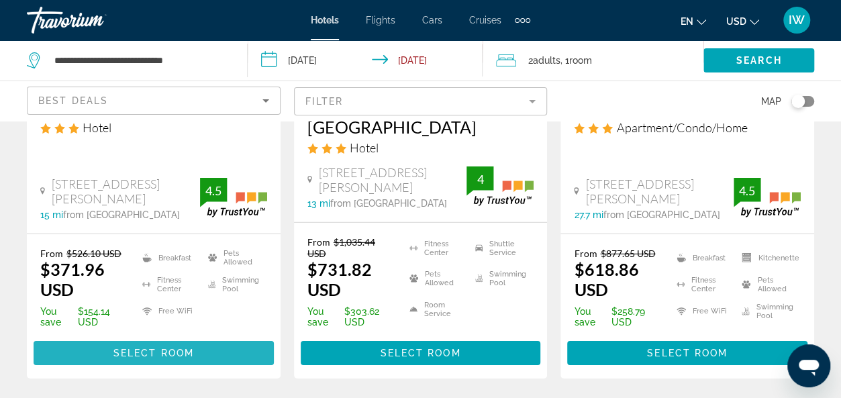
click at [160, 348] on span "Select Room" at bounding box center [153, 353] width 81 height 11
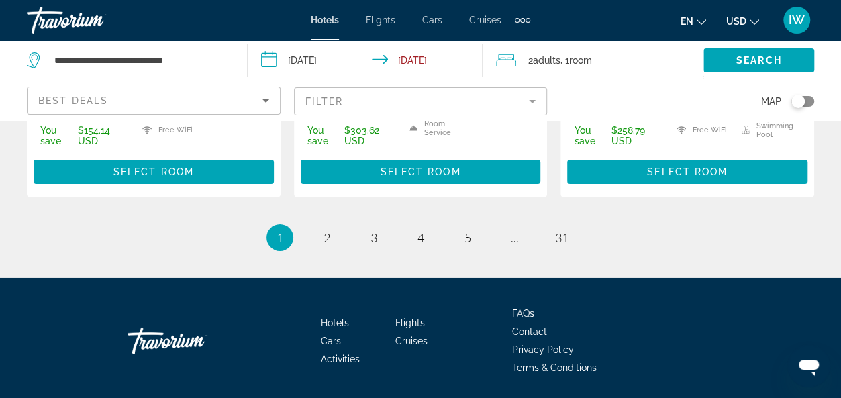
scroll to position [2100, 0]
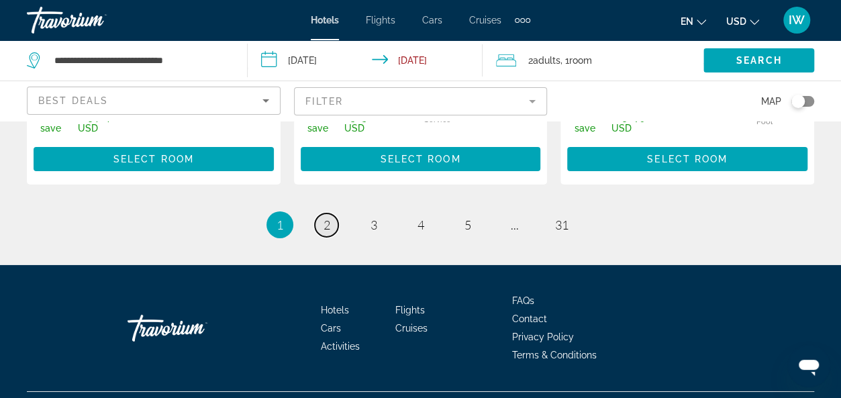
click at [326, 217] on span "2" at bounding box center [326, 224] width 7 height 15
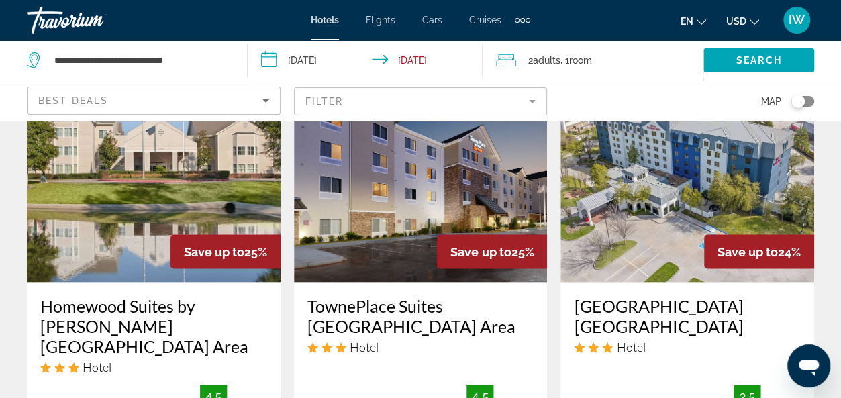
scroll to position [1154, 0]
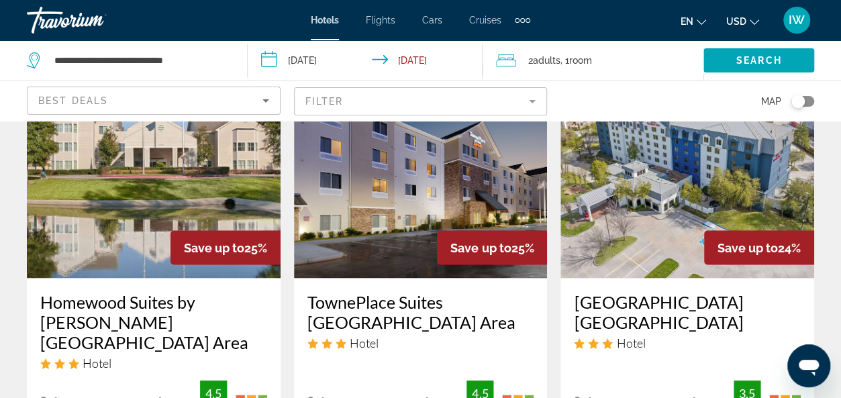
click at [392, 291] on h3 "TownePlace Suites [GEOGRAPHIC_DATA] Area" at bounding box center [420, 311] width 227 height 40
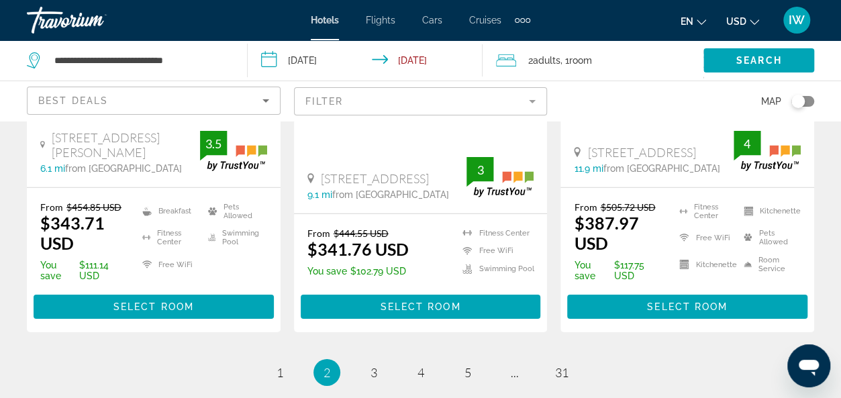
scroll to position [2088, 0]
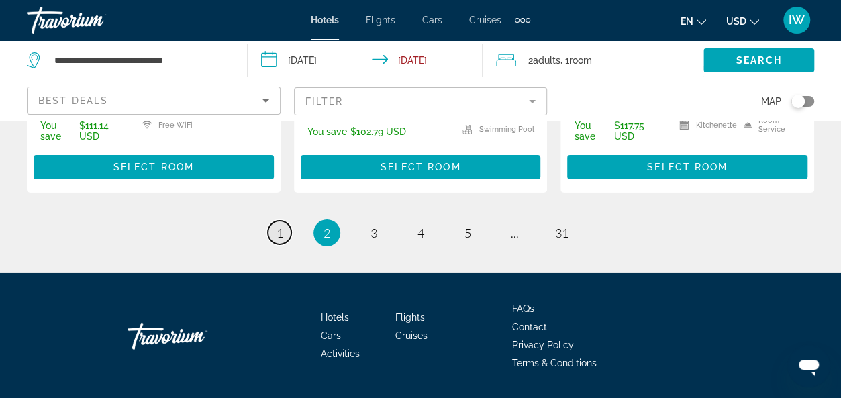
click at [276, 225] on span "1" at bounding box center [279, 232] width 7 height 15
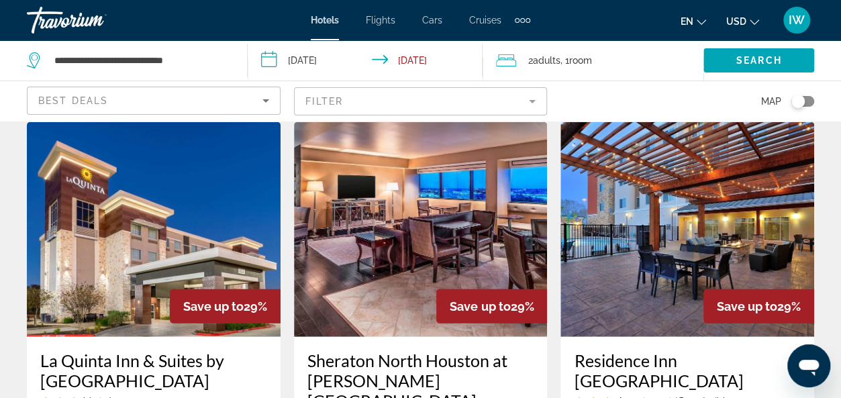
scroll to position [1611, 0]
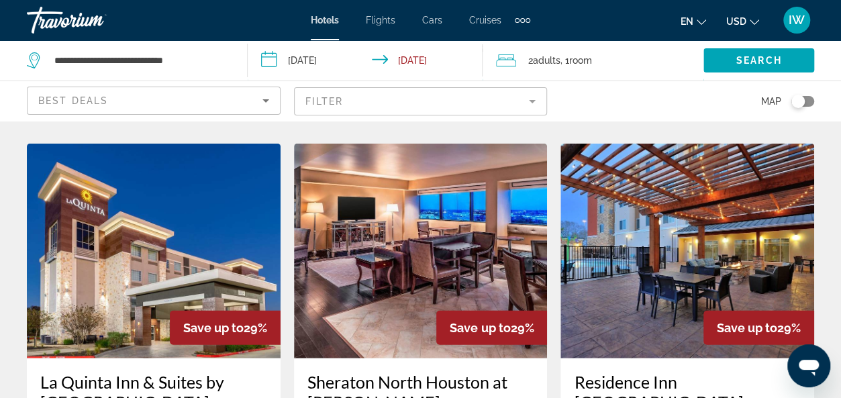
click at [276, 196] on img "Main content" at bounding box center [154, 251] width 254 height 215
